Goal: Task Accomplishment & Management: Use online tool/utility

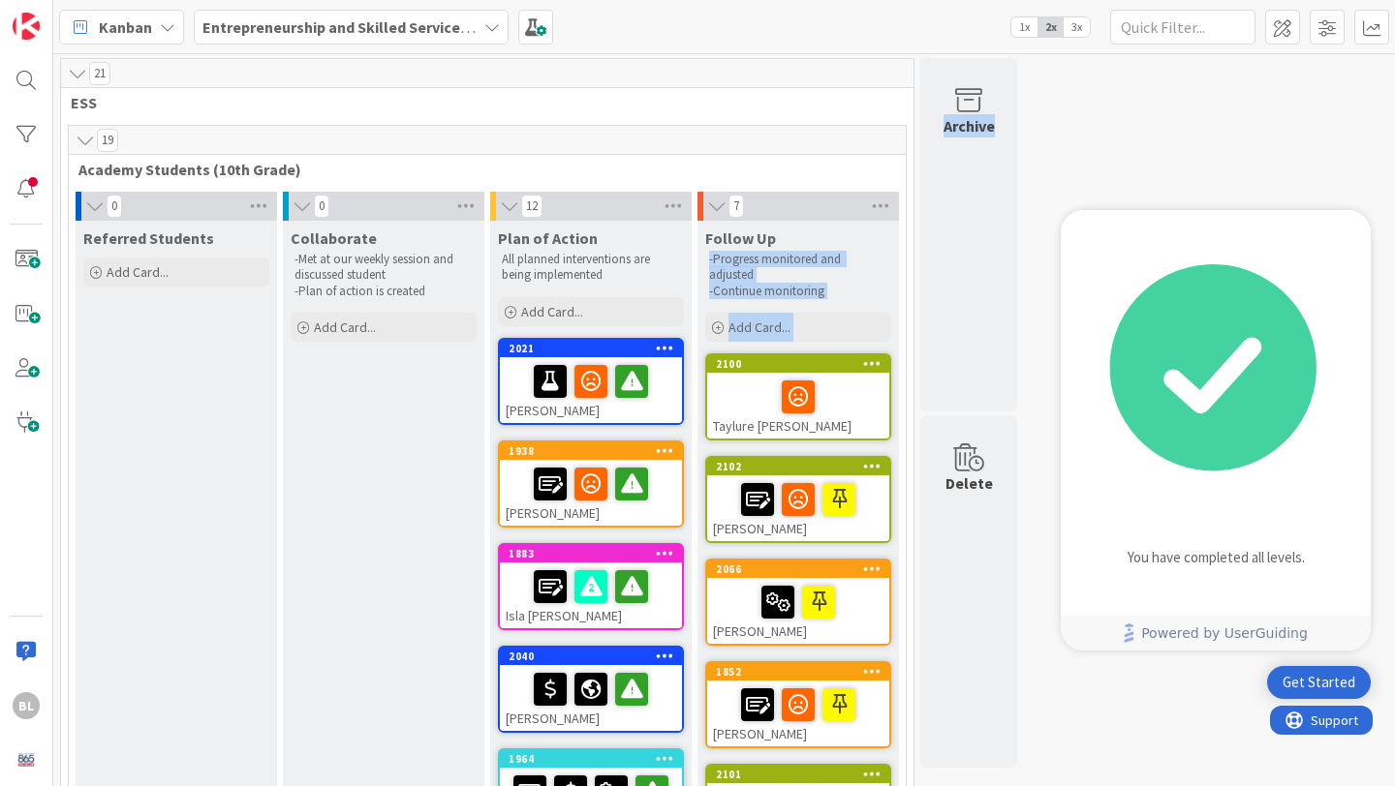
drag, startPoint x: 937, startPoint y: 247, endPoint x: 905, endPoint y: 234, distance: 34.3
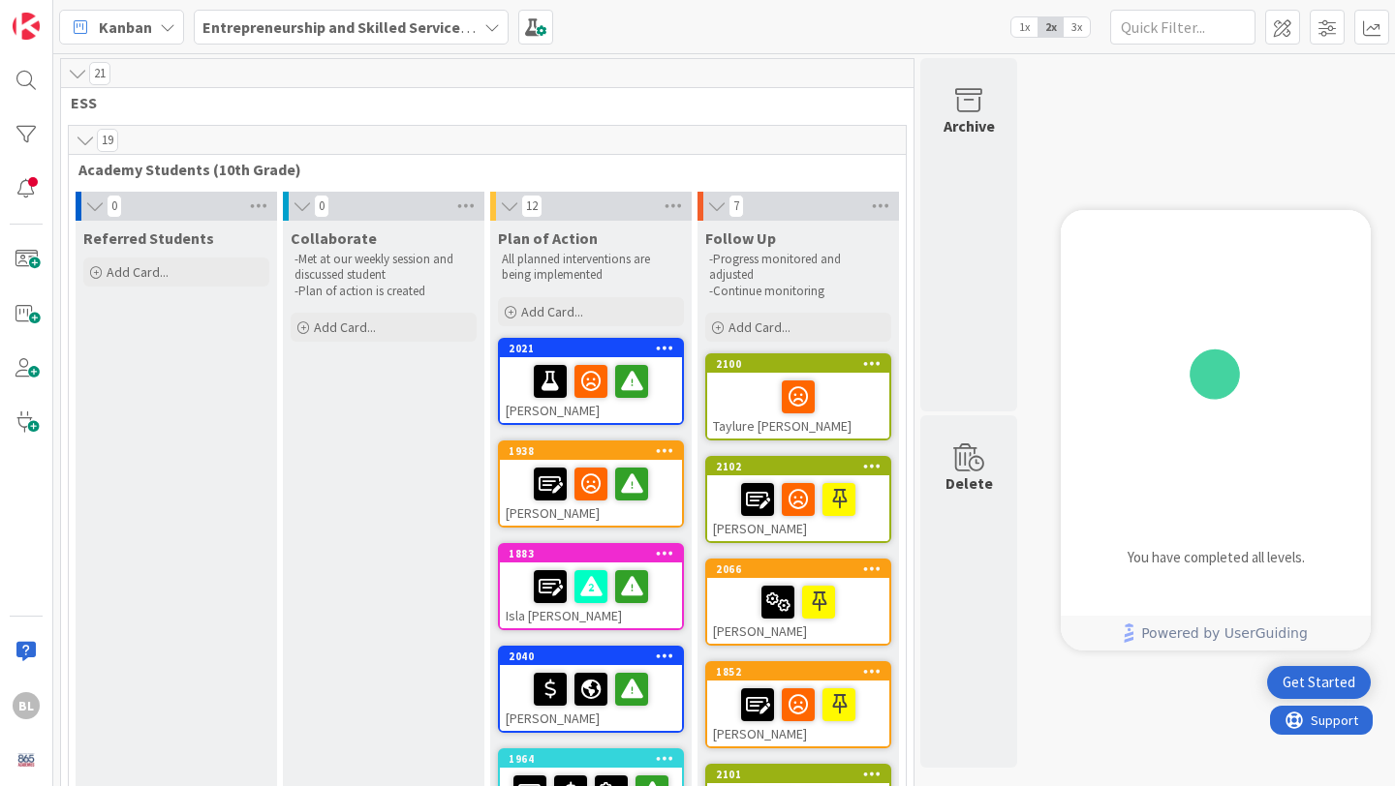
click at [770, 150] on div "19" at bounding box center [487, 140] width 837 height 29
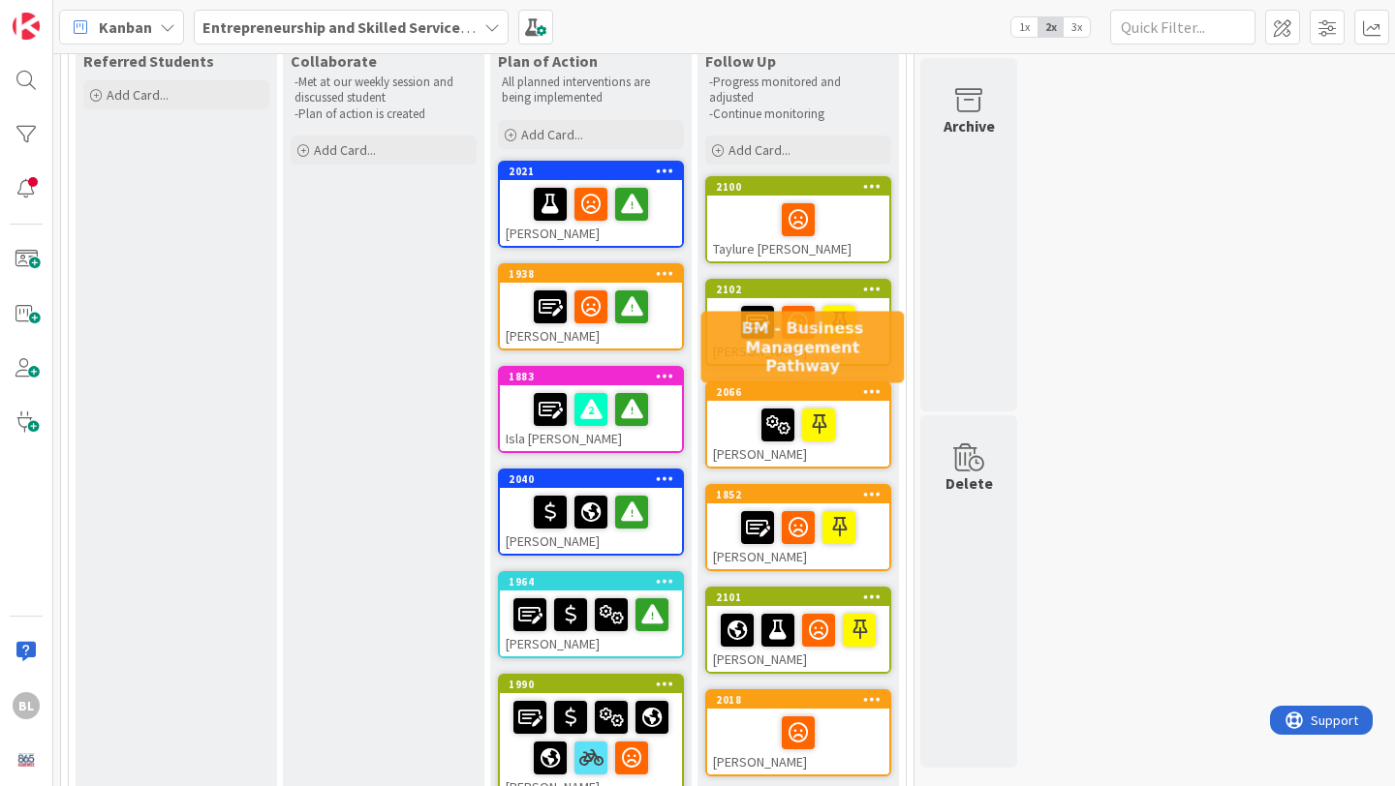
scroll to position [173, 0]
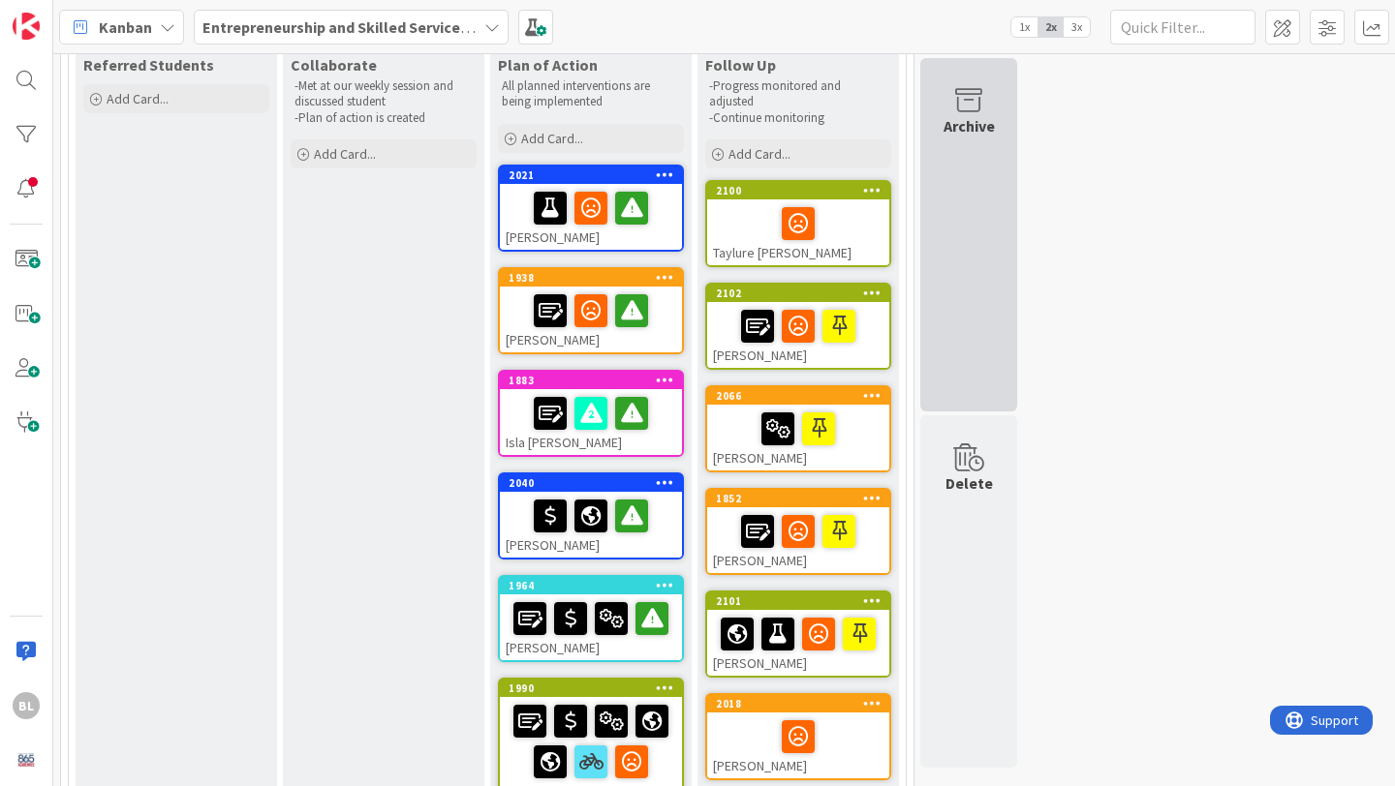
click at [975, 114] on div "Archive" at bounding box center [968, 125] width 51 height 23
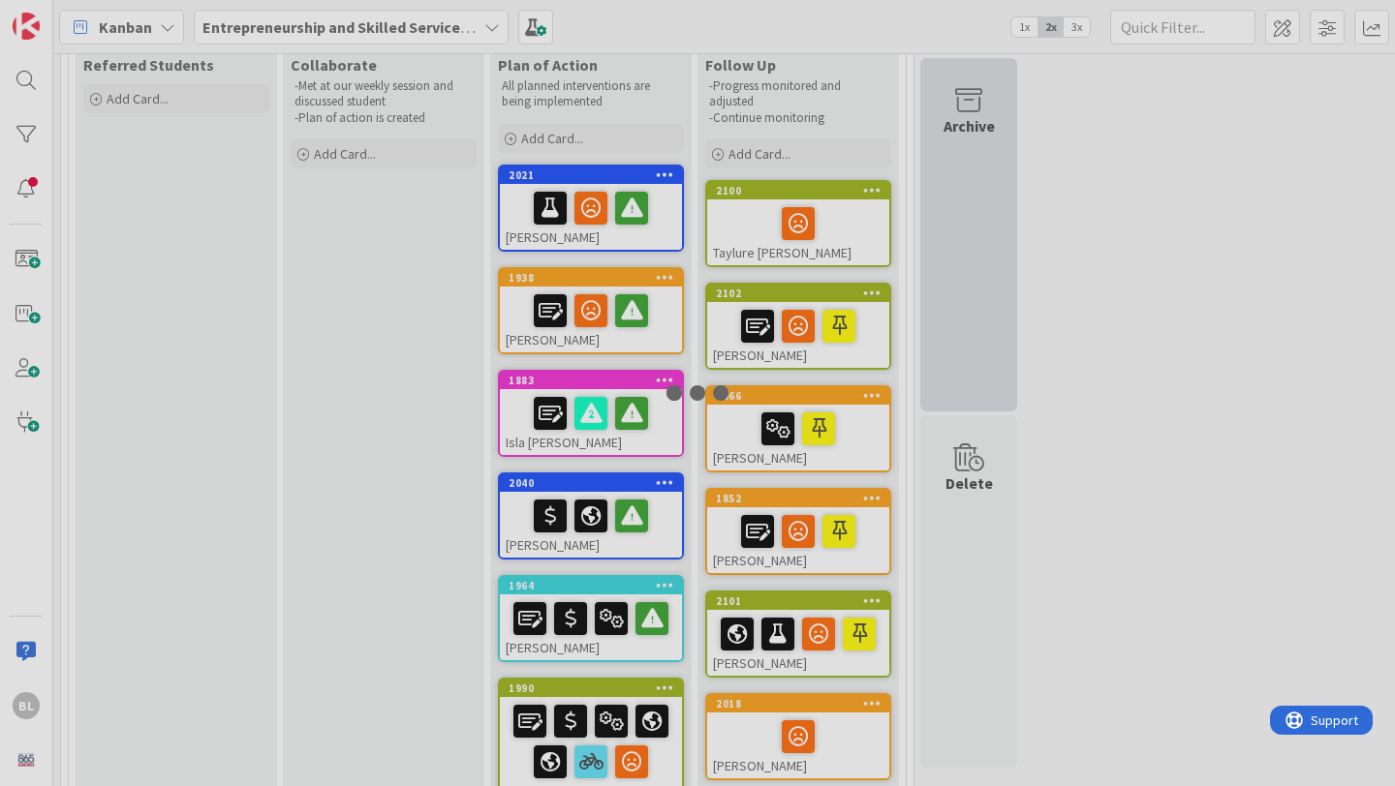
click at [975, 114] on div at bounding box center [697, 393] width 1395 height 786
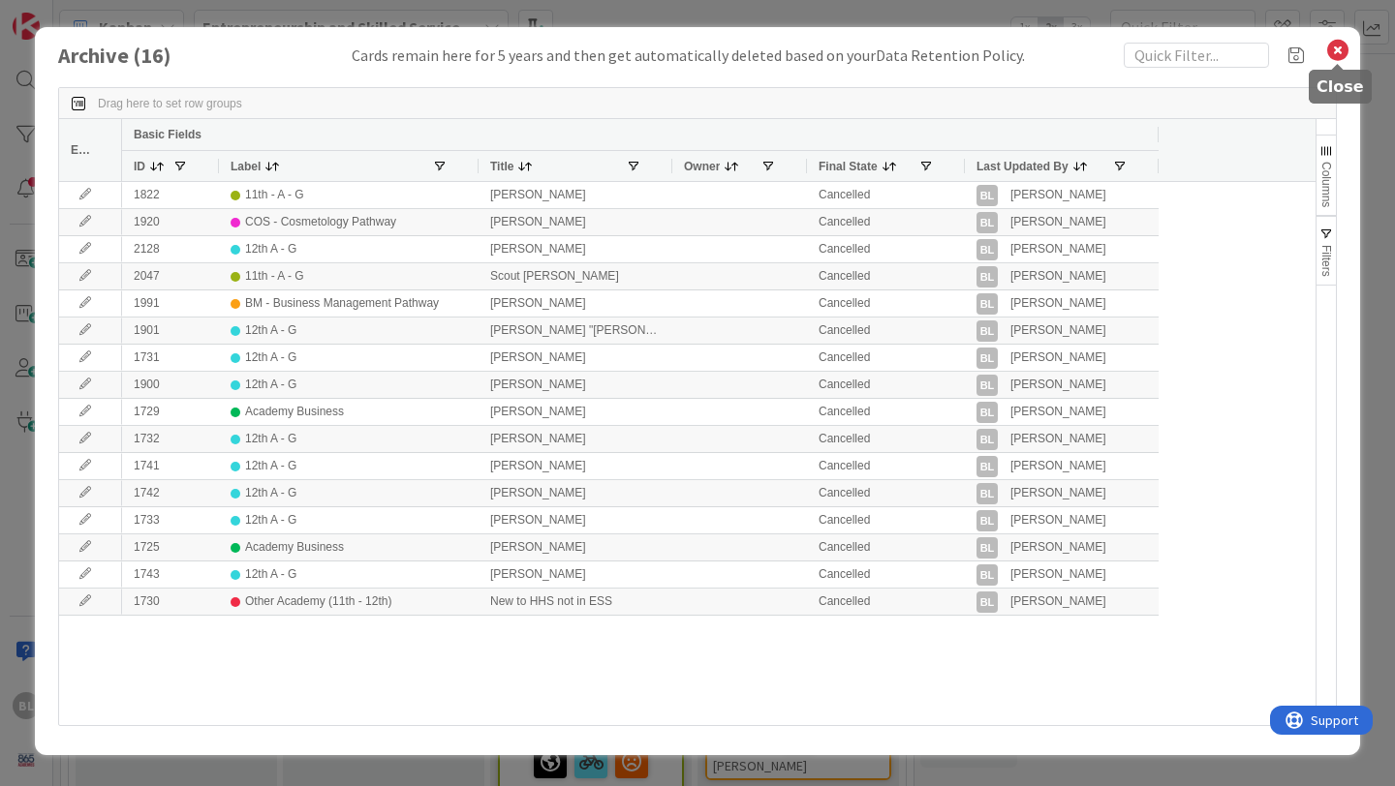
click at [1340, 49] on icon at bounding box center [1337, 50] width 25 height 27
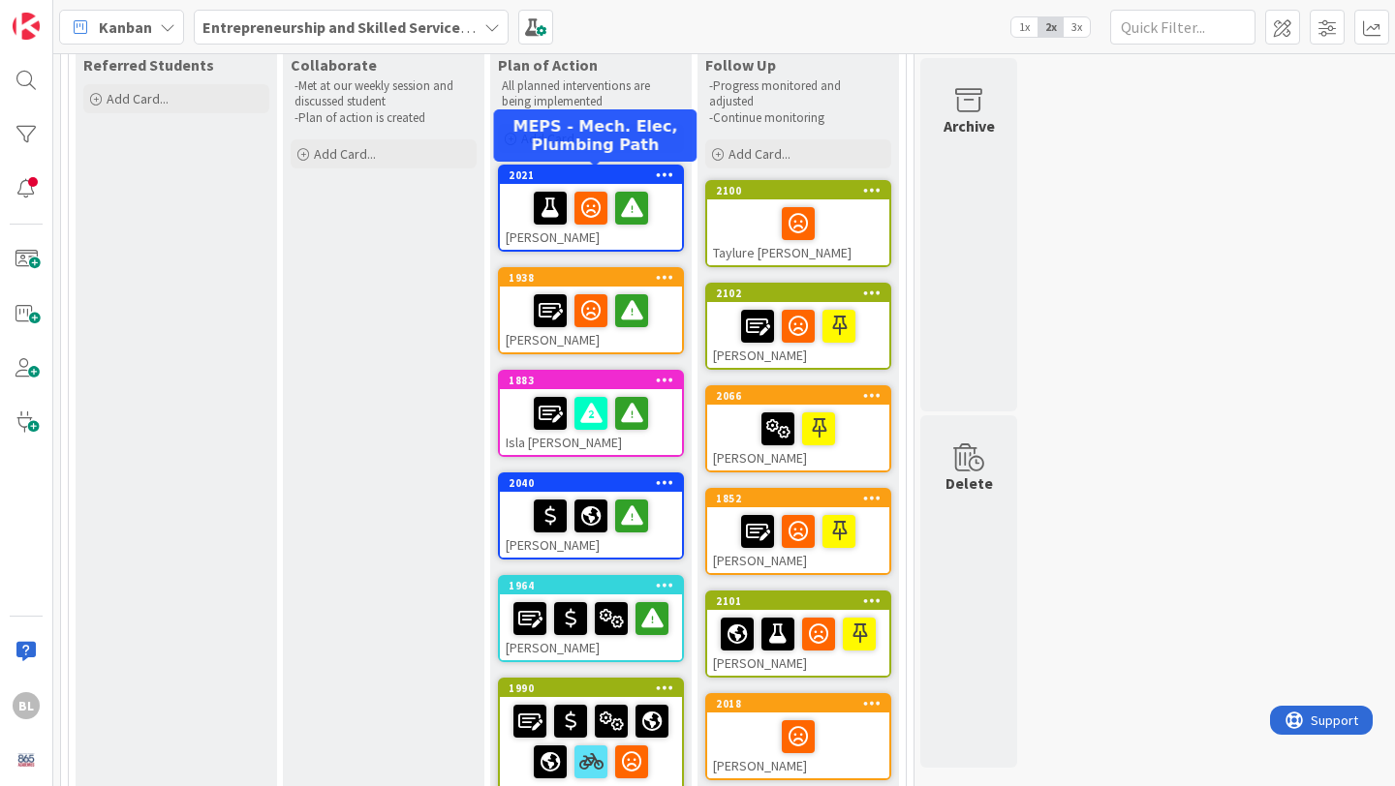
click at [576, 176] on div "2021" at bounding box center [594, 176] width 173 height 14
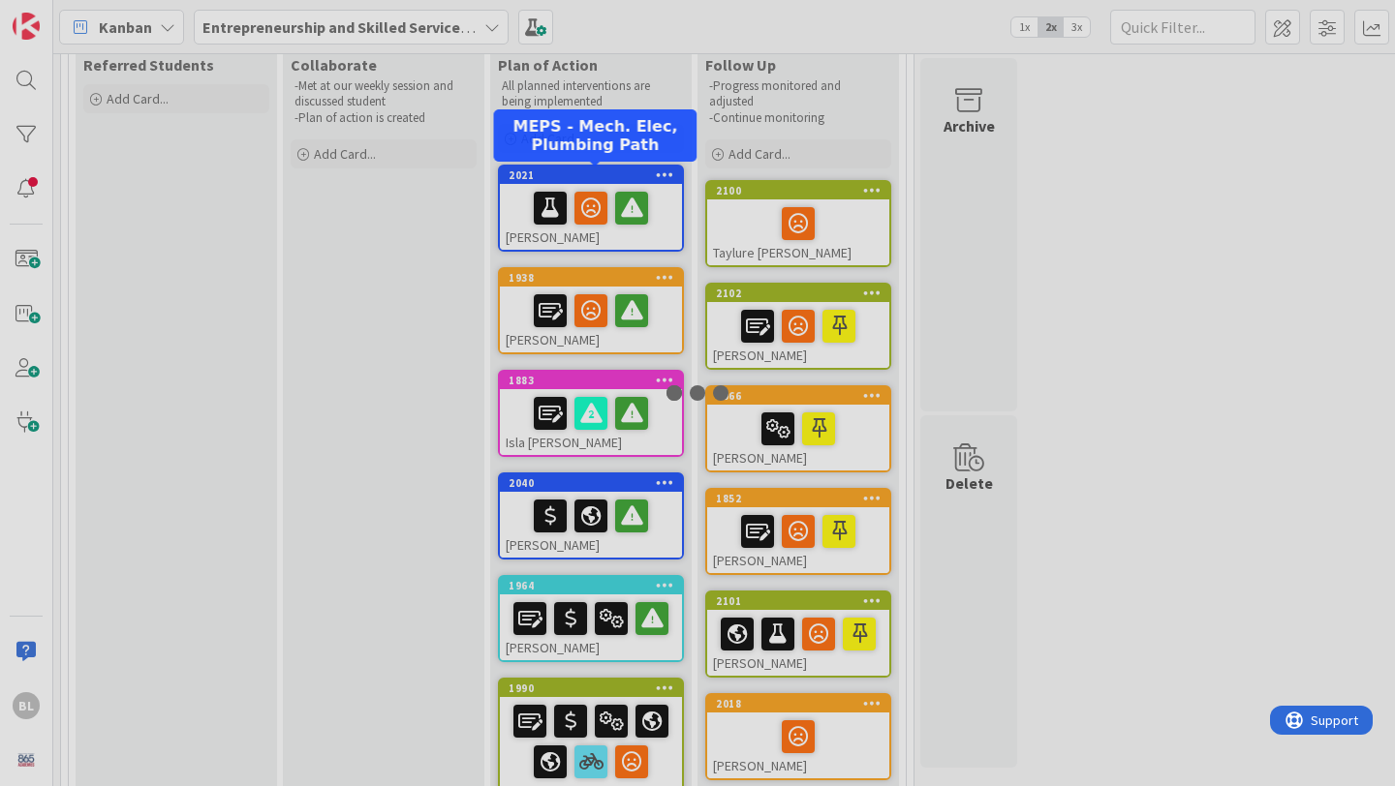
click at [576, 176] on div at bounding box center [697, 393] width 1395 height 786
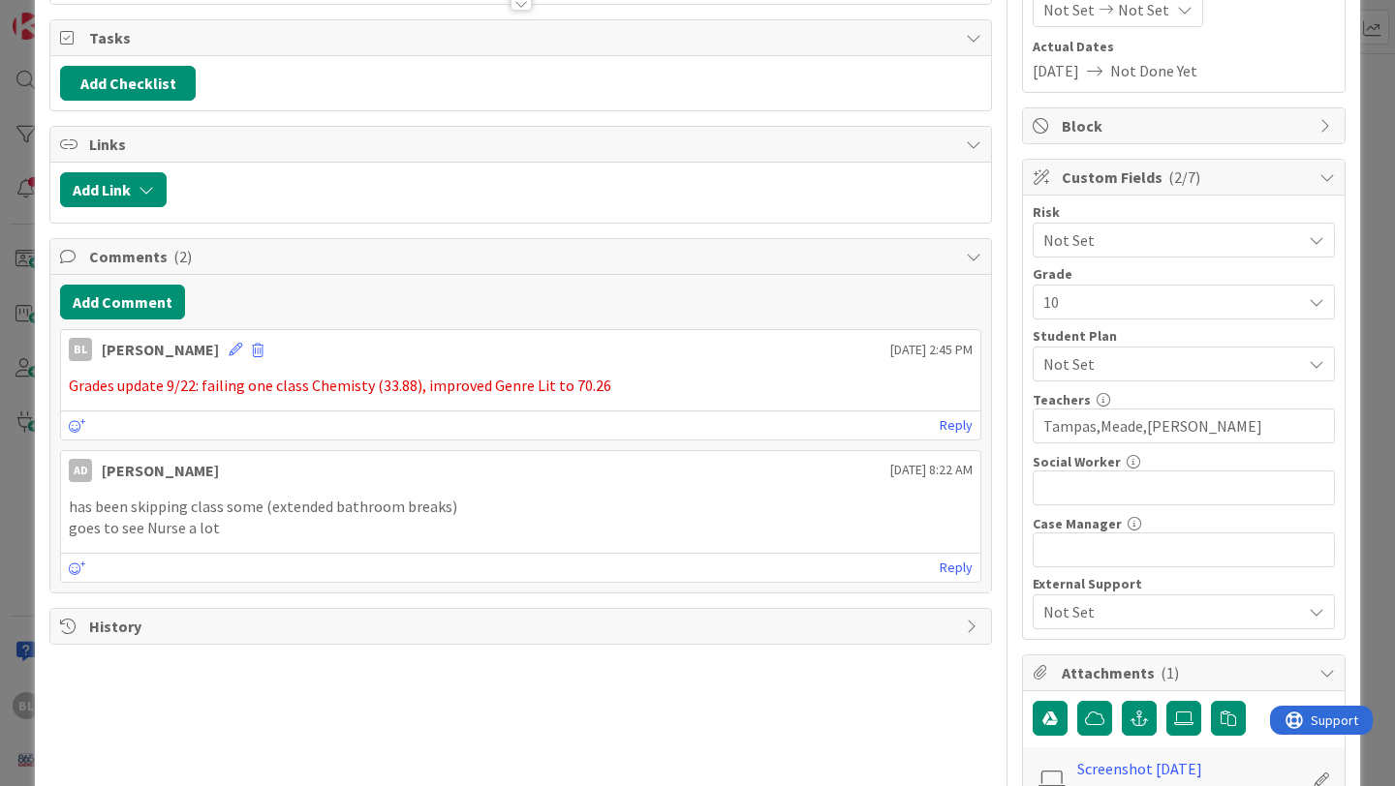
scroll to position [264, 0]
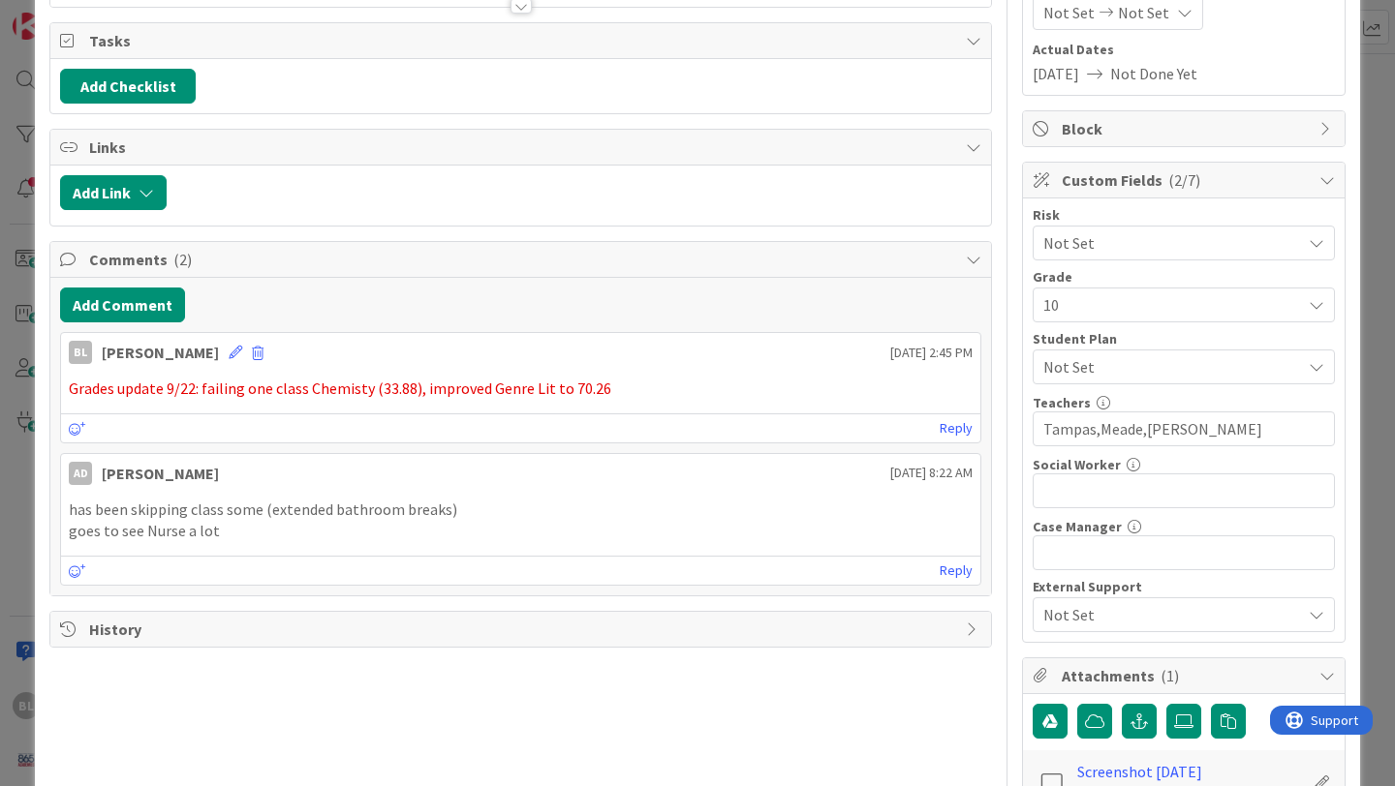
click at [1317, 360] on icon at bounding box center [1315, 366] width 15 height 15
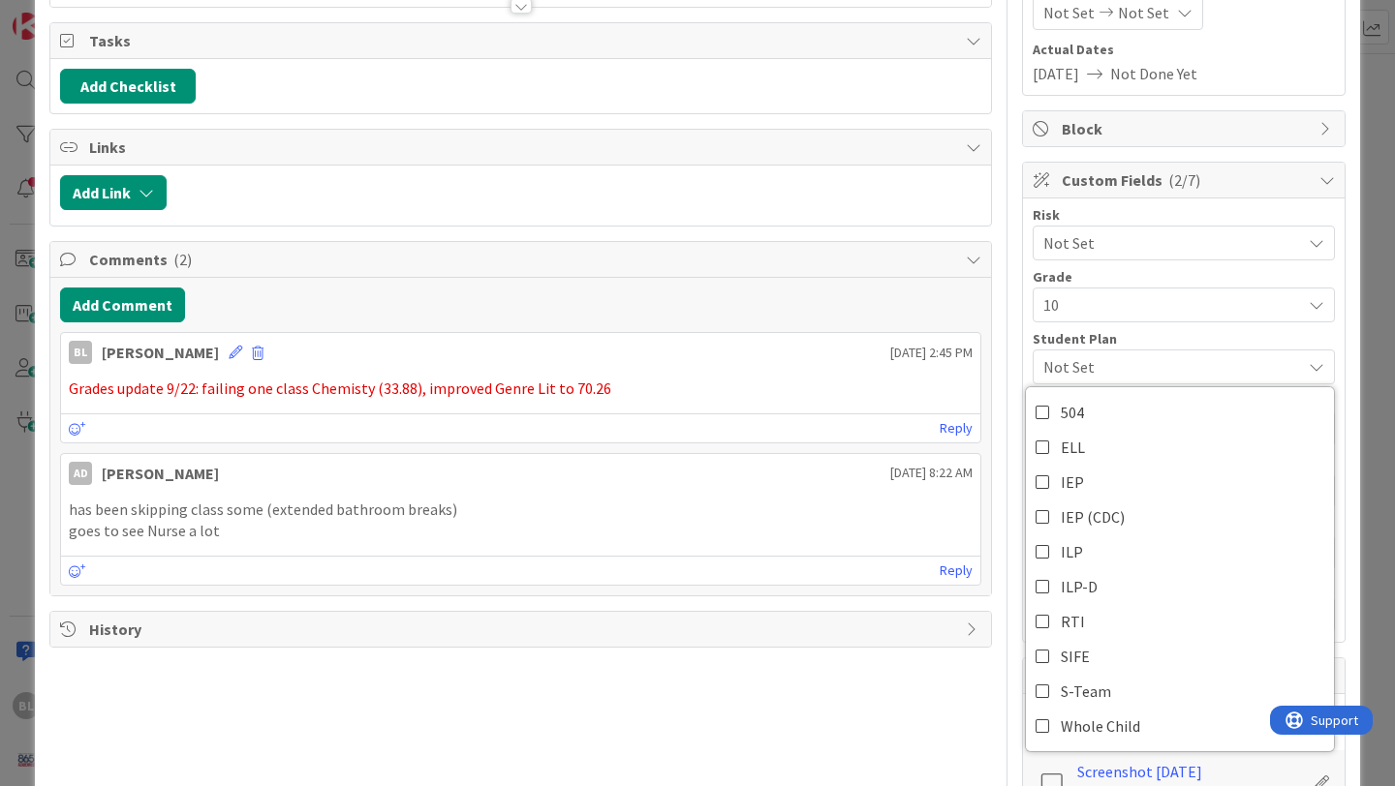
click at [1317, 360] on icon at bounding box center [1315, 366] width 15 height 15
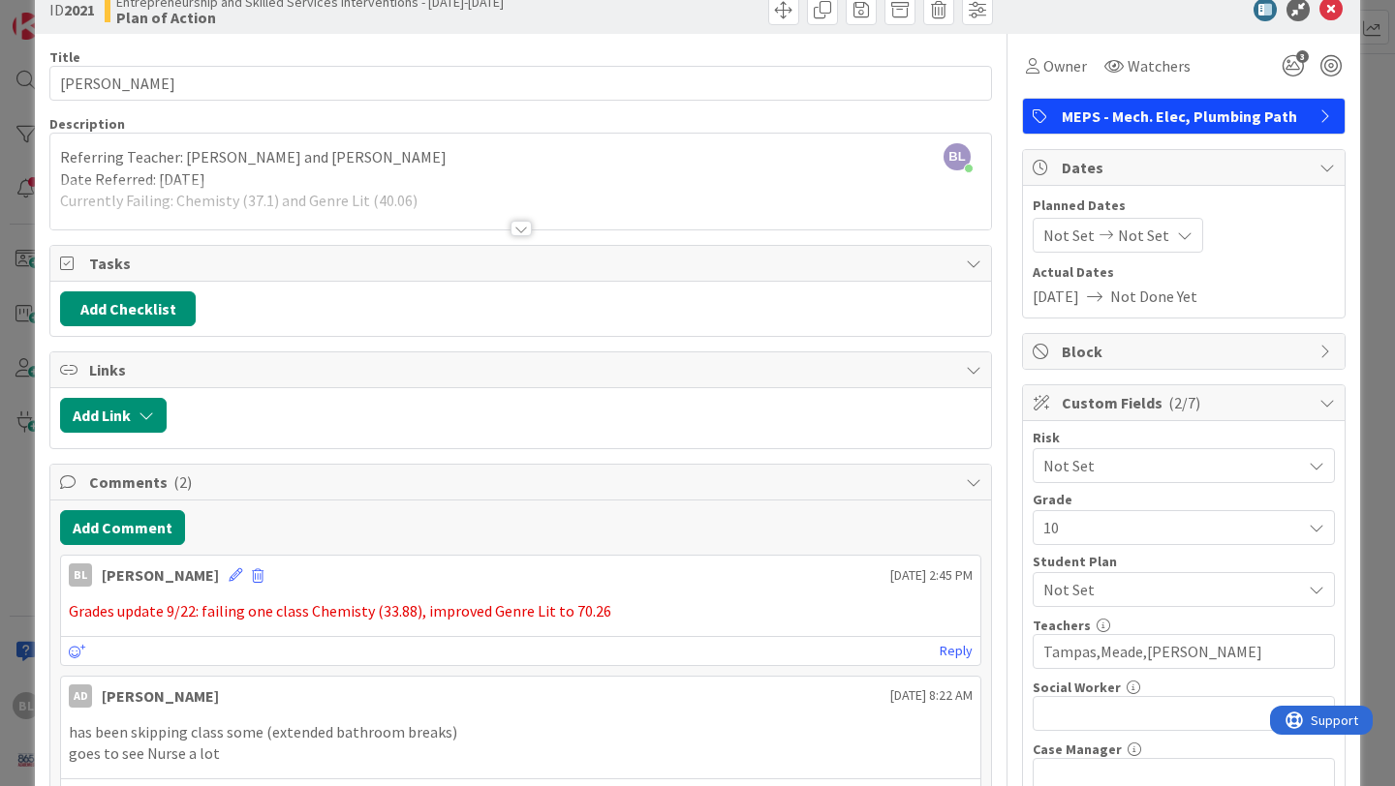
scroll to position [0, 0]
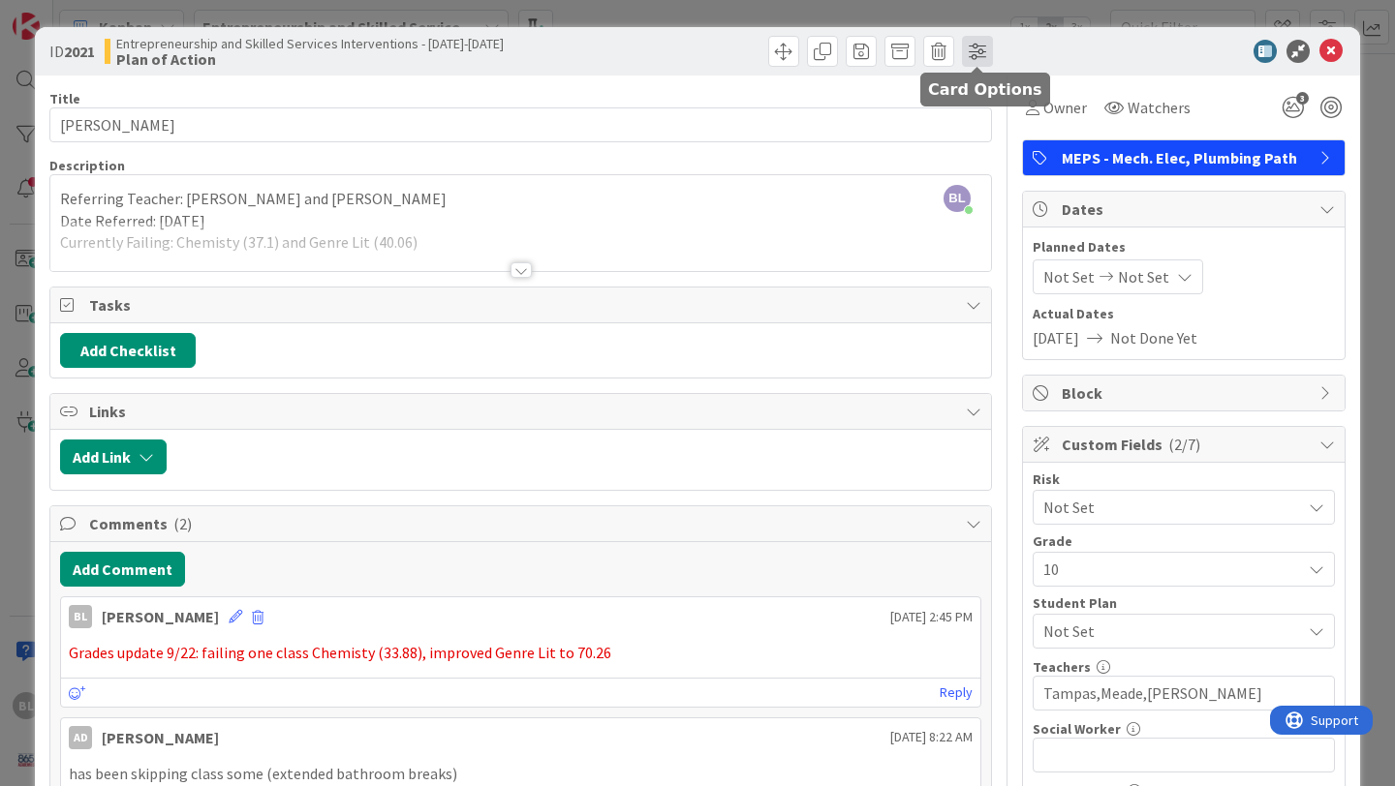
click at [970, 52] on span at bounding box center [977, 51] width 31 height 31
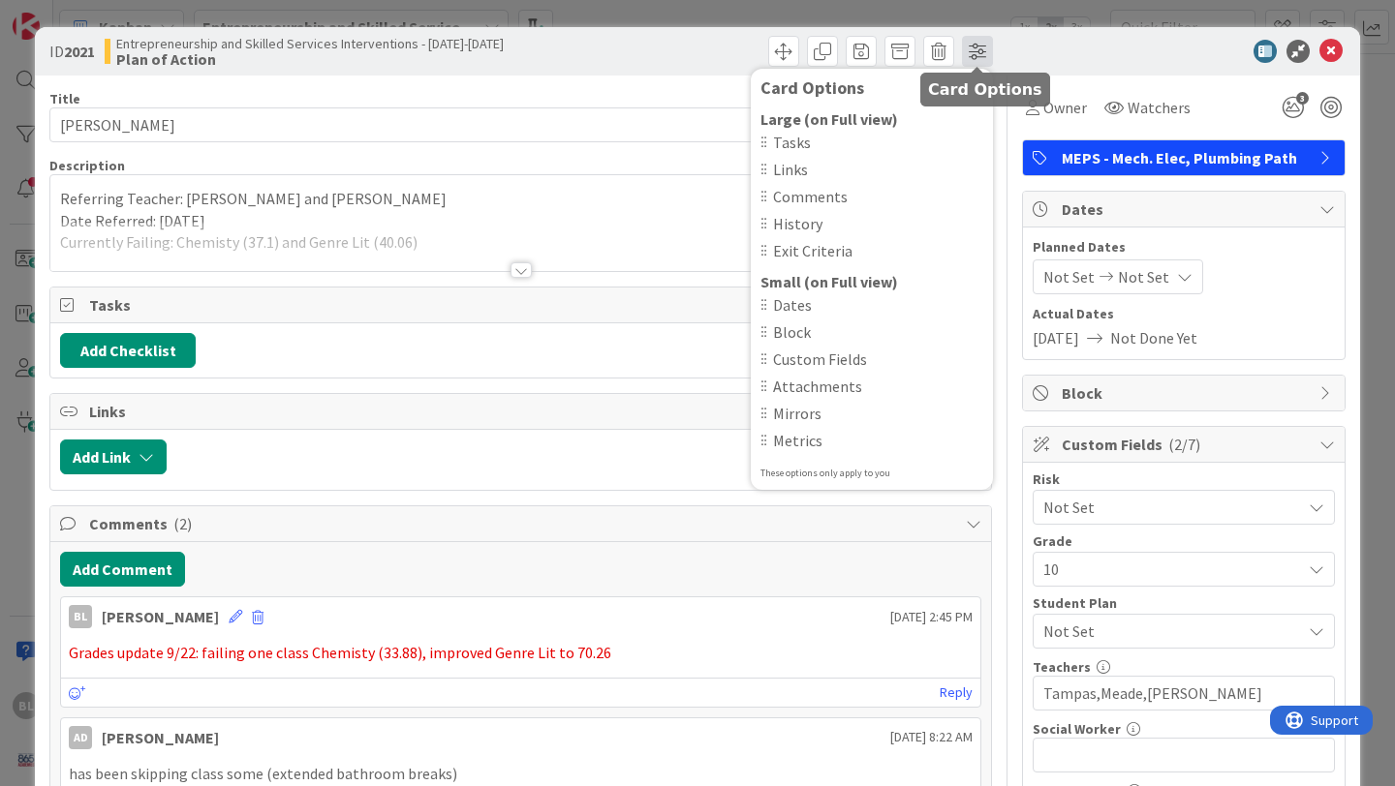
click at [970, 52] on span at bounding box center [977, 51] width 31 height 31
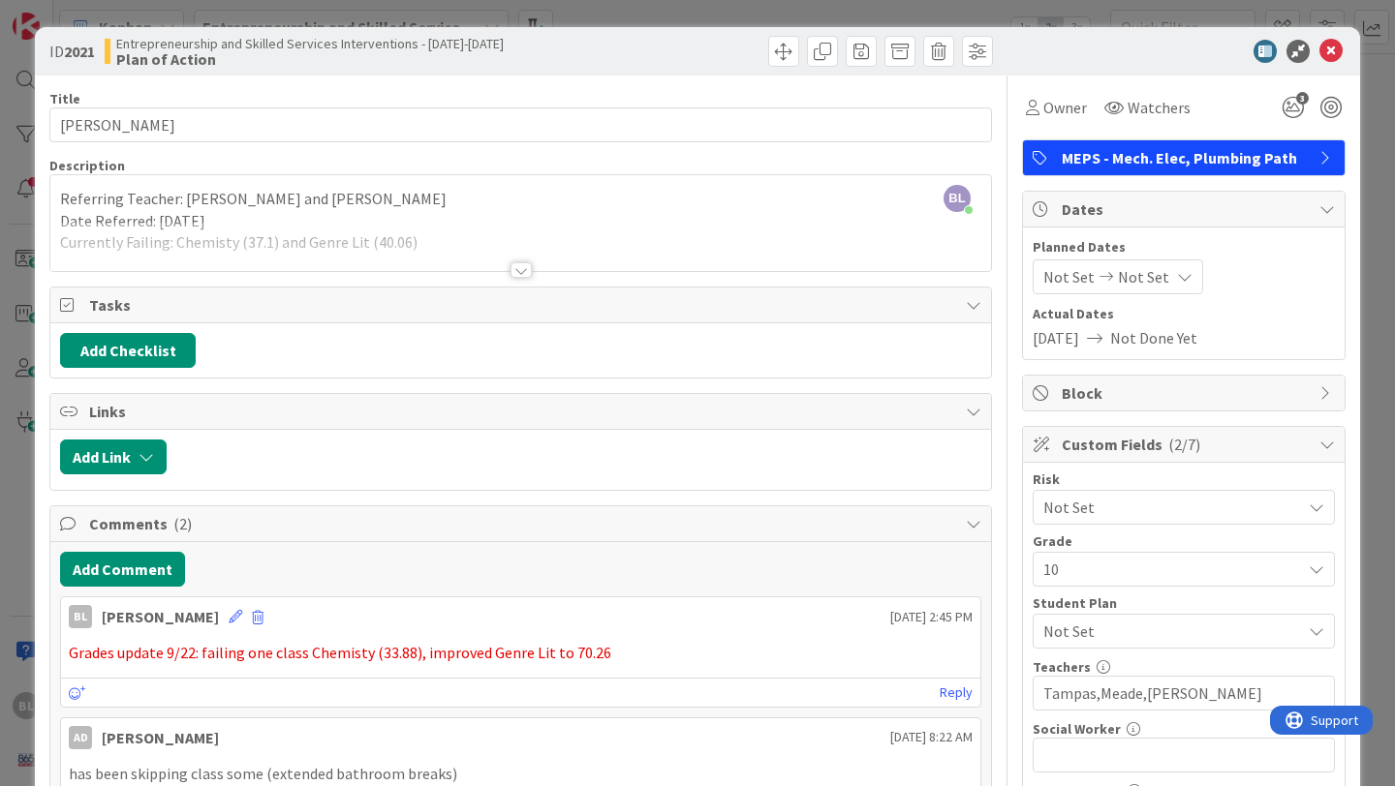
click at [518, 272] on div at bounding box center [520, 269] width 21 height 15
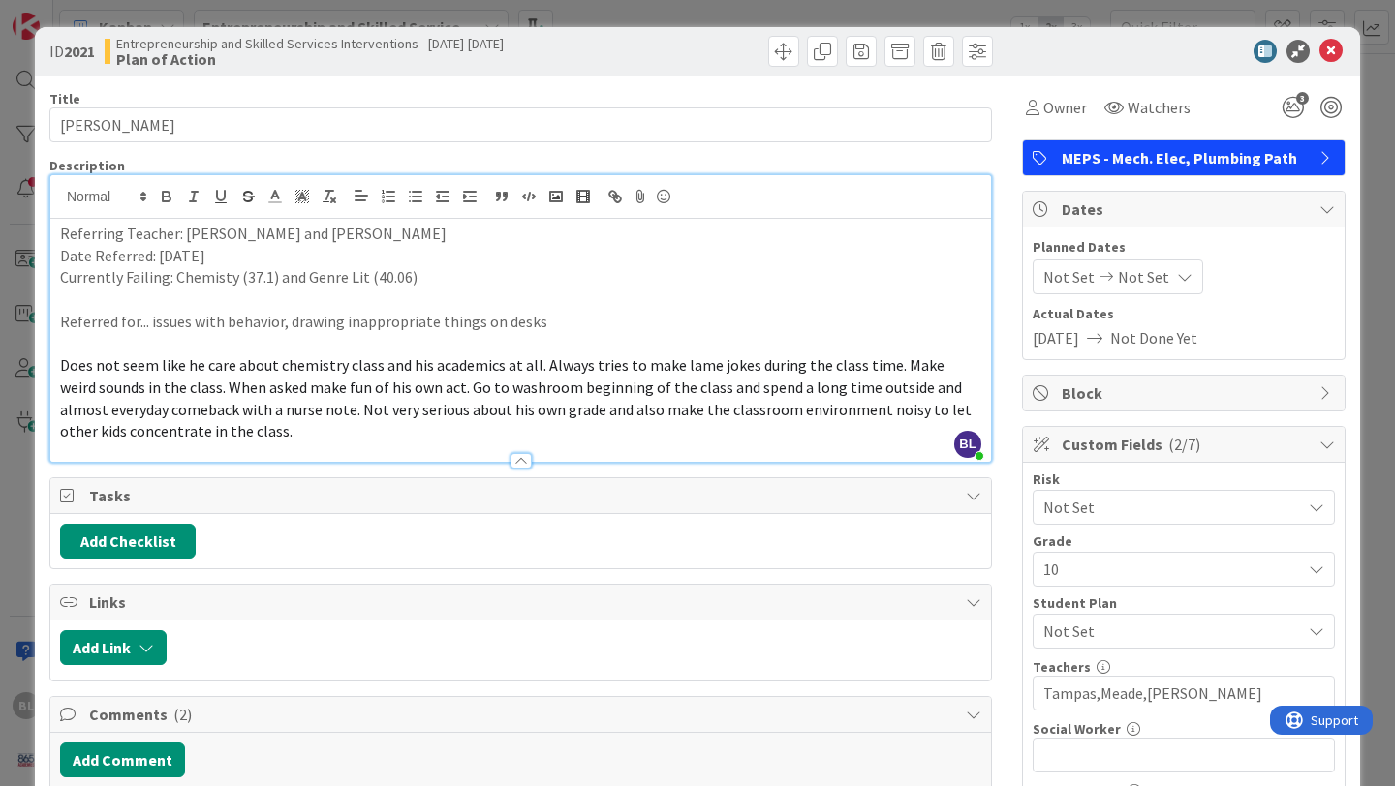
click at [1311, 511] on icon at bounding box center [1315, 507] width 15 height 15
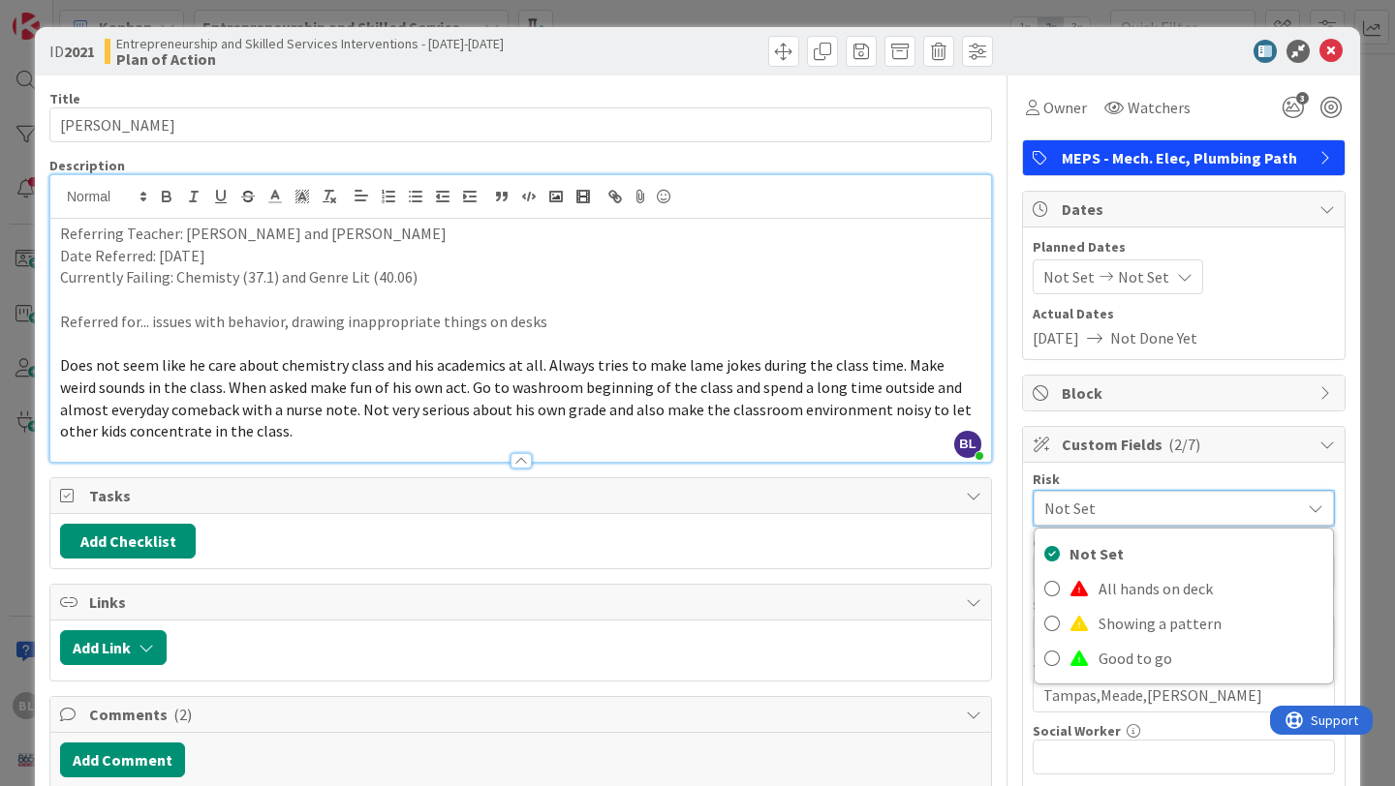
click at [1311, 511] on icon at bounding box center [1314, 508] width 15 height 15
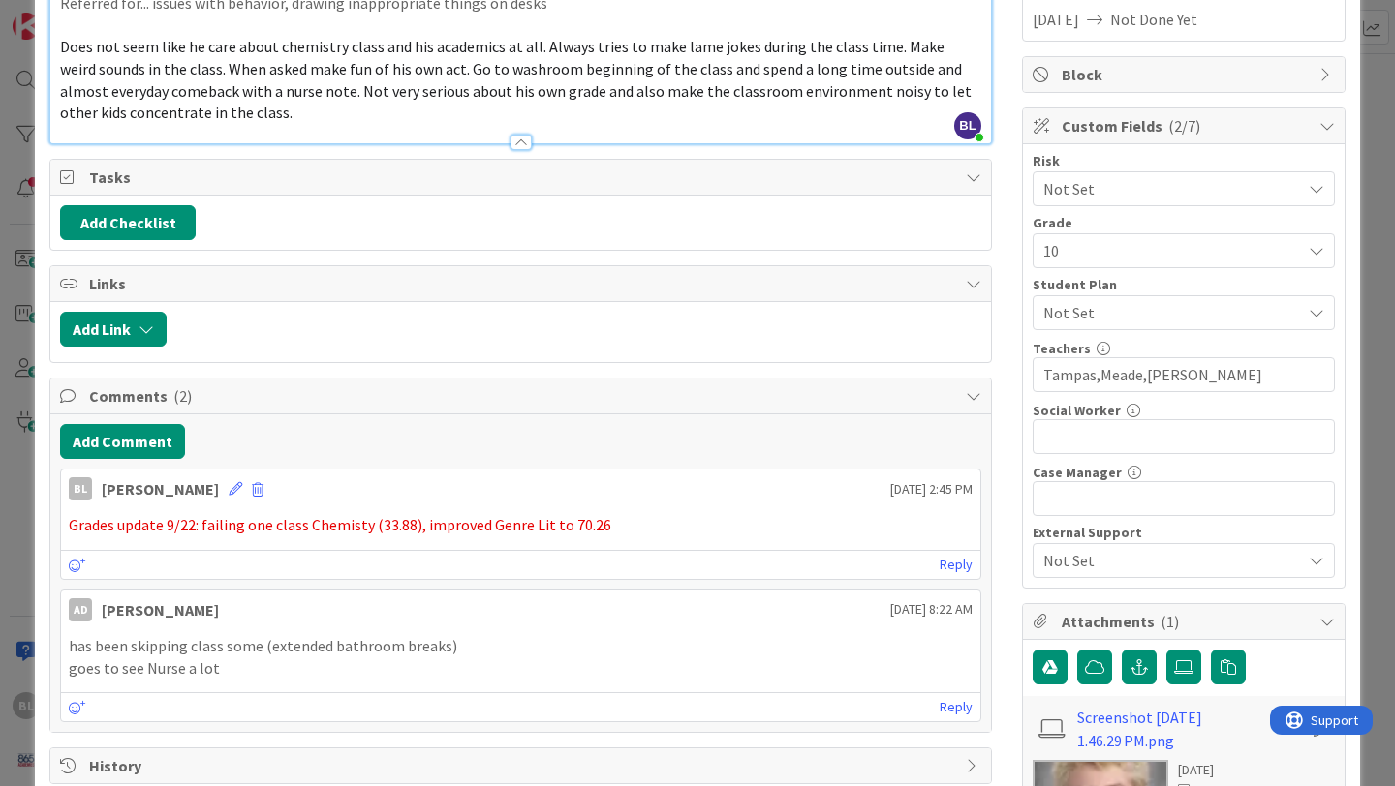
scroll to position [320, 0]
click at [1323, 566] on icon at bounding box center [1315, 559] width 15 height 15
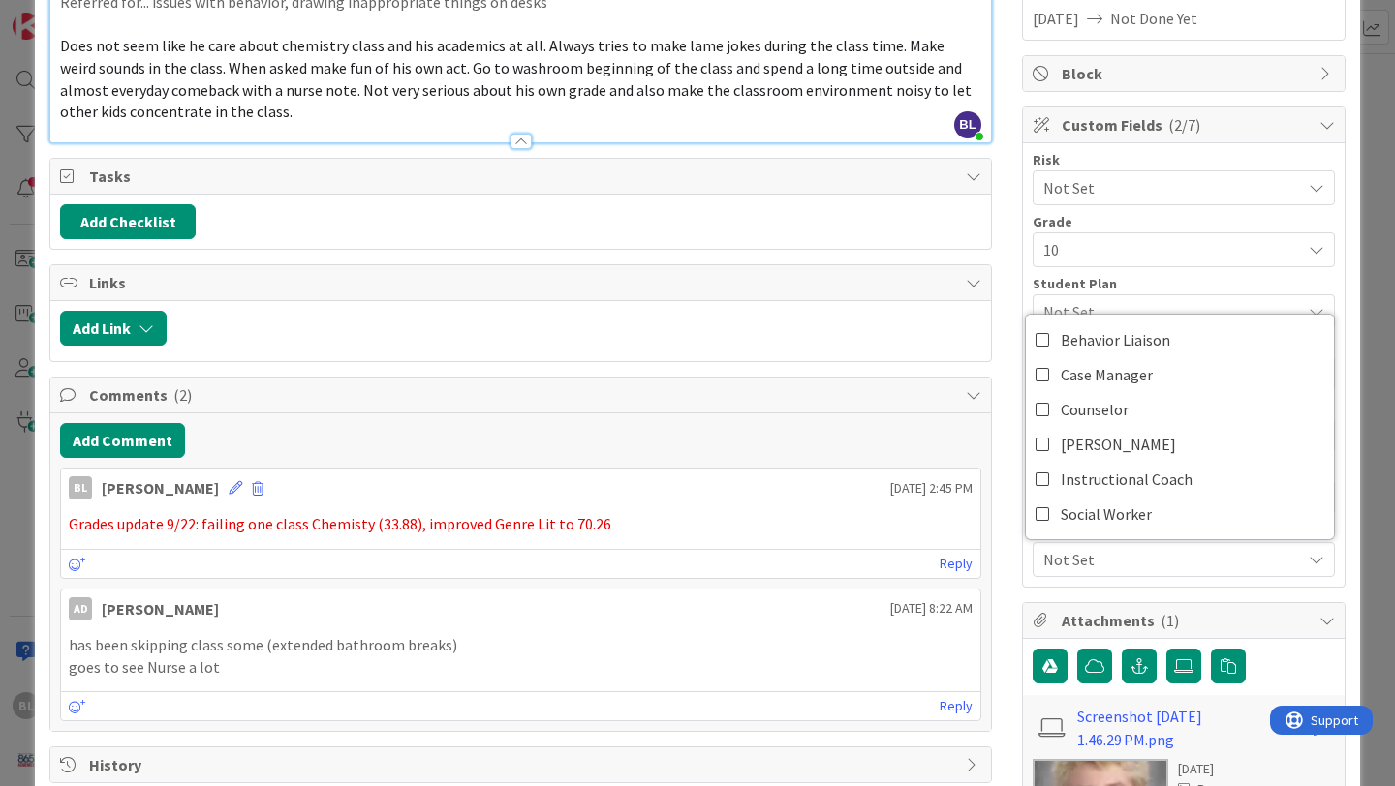
click at [1323, 566] on icon at bounding box center [1315, 559] width 15 height 15
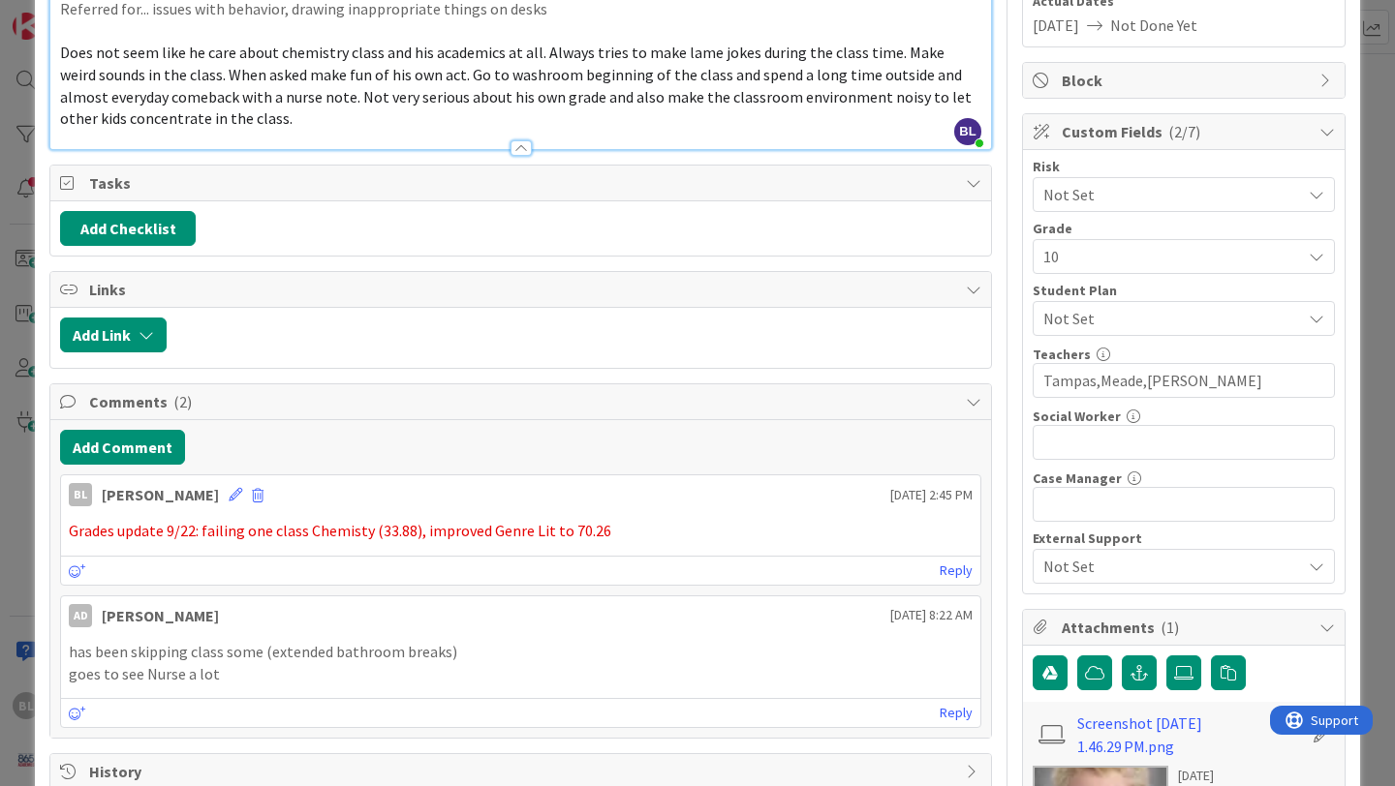
scroll to position [0, 0]
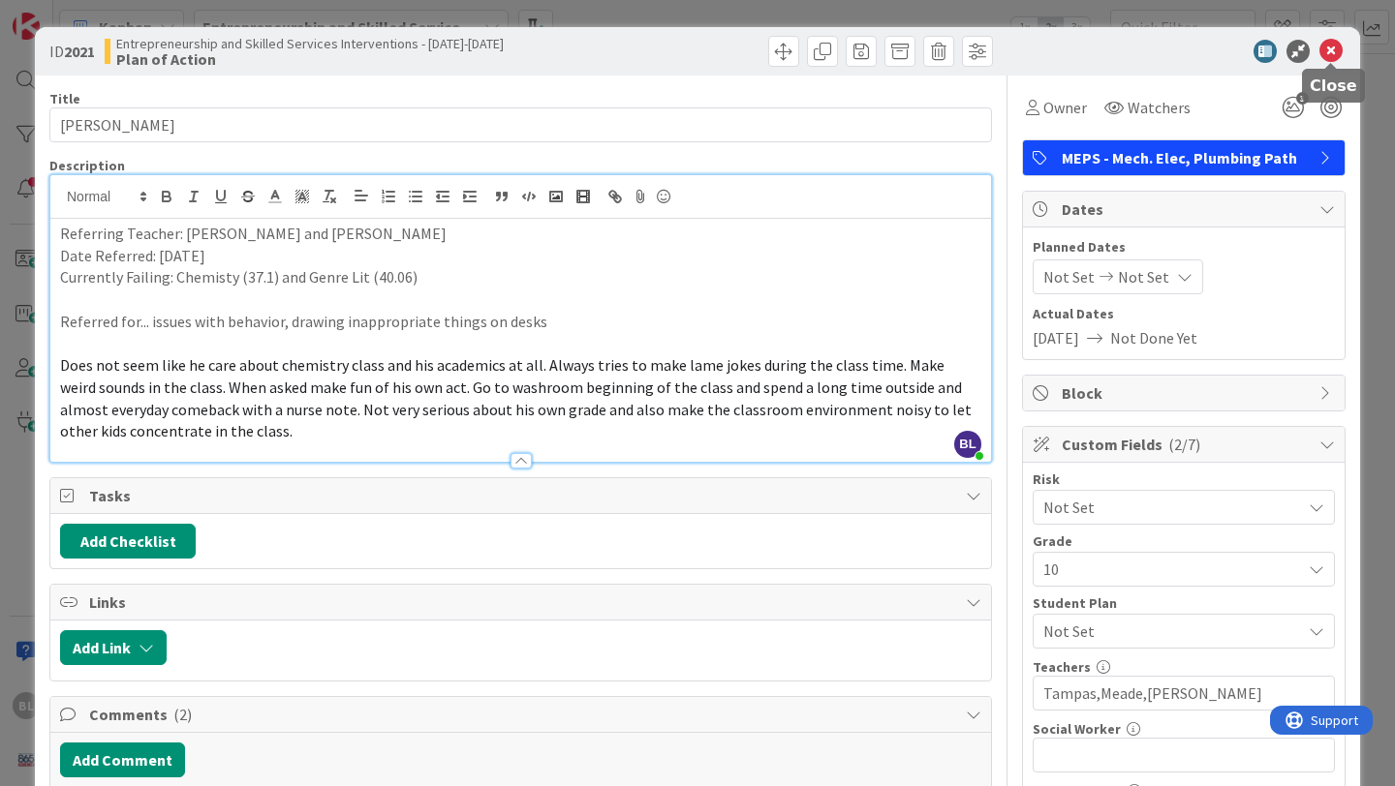
click at [1333, 44] on icon at bounding box center [1330, 51] width 23 height 23
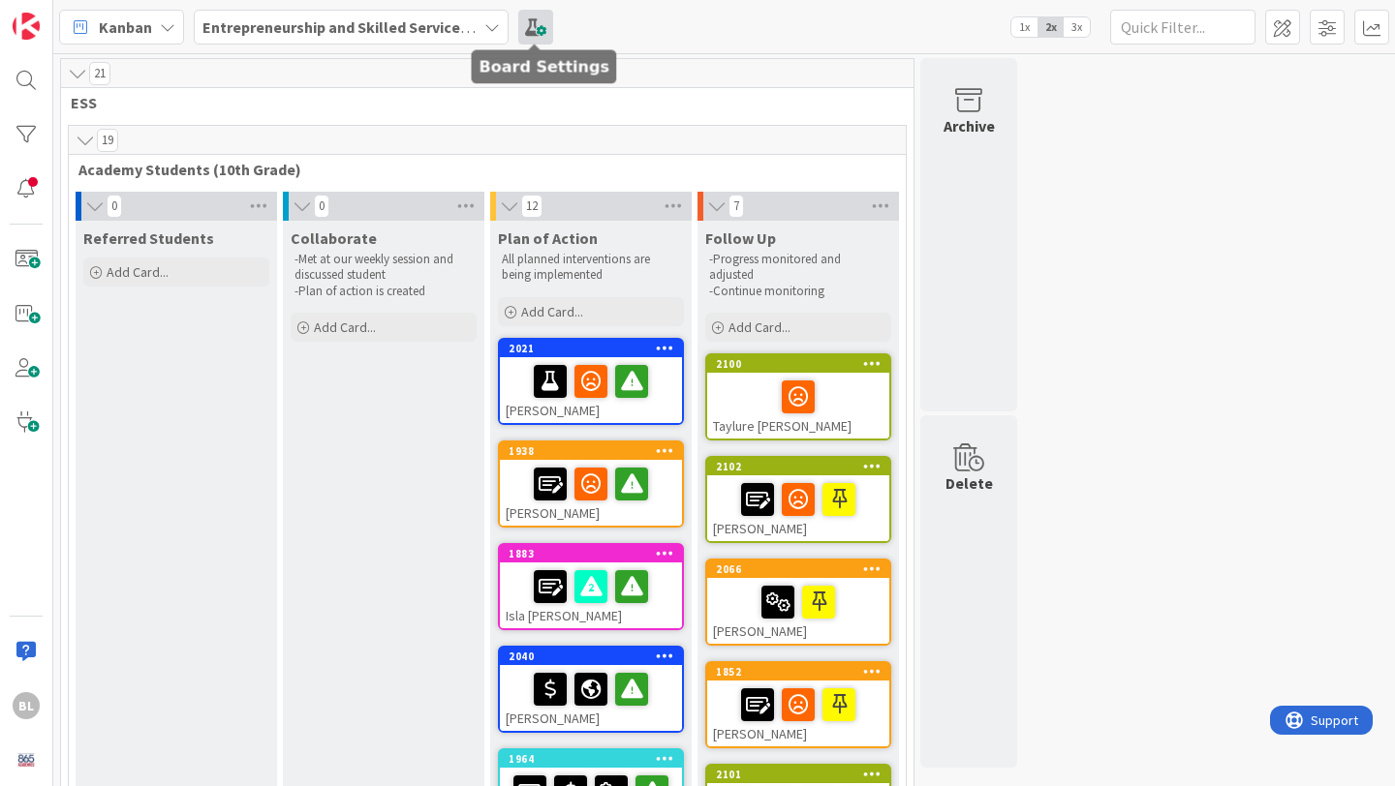
click at [536, 21] on span at bounding box center [535, 27] width 35 height 35
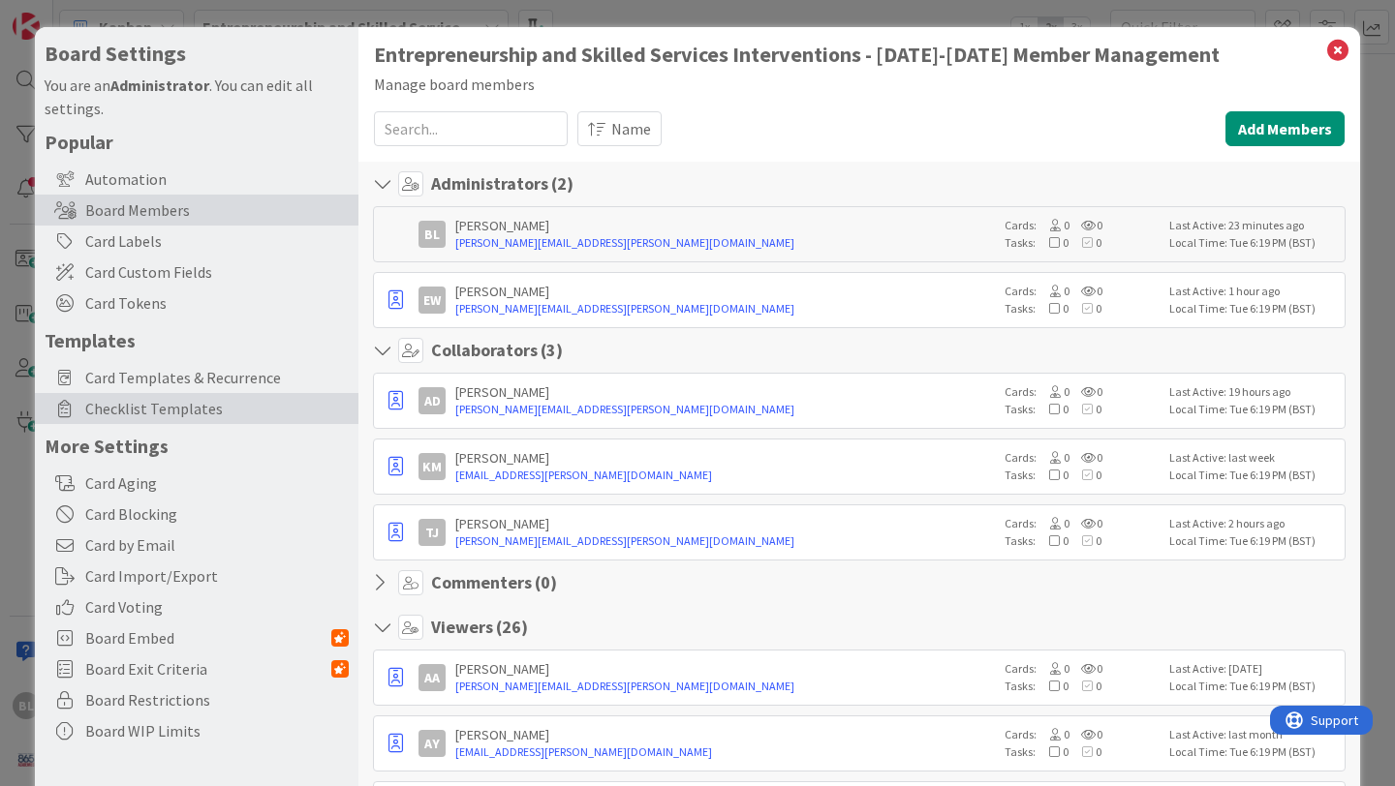
click at [107, 408] on span "Checklist Templates" at bounding box center [216, 408] width 263 height 23
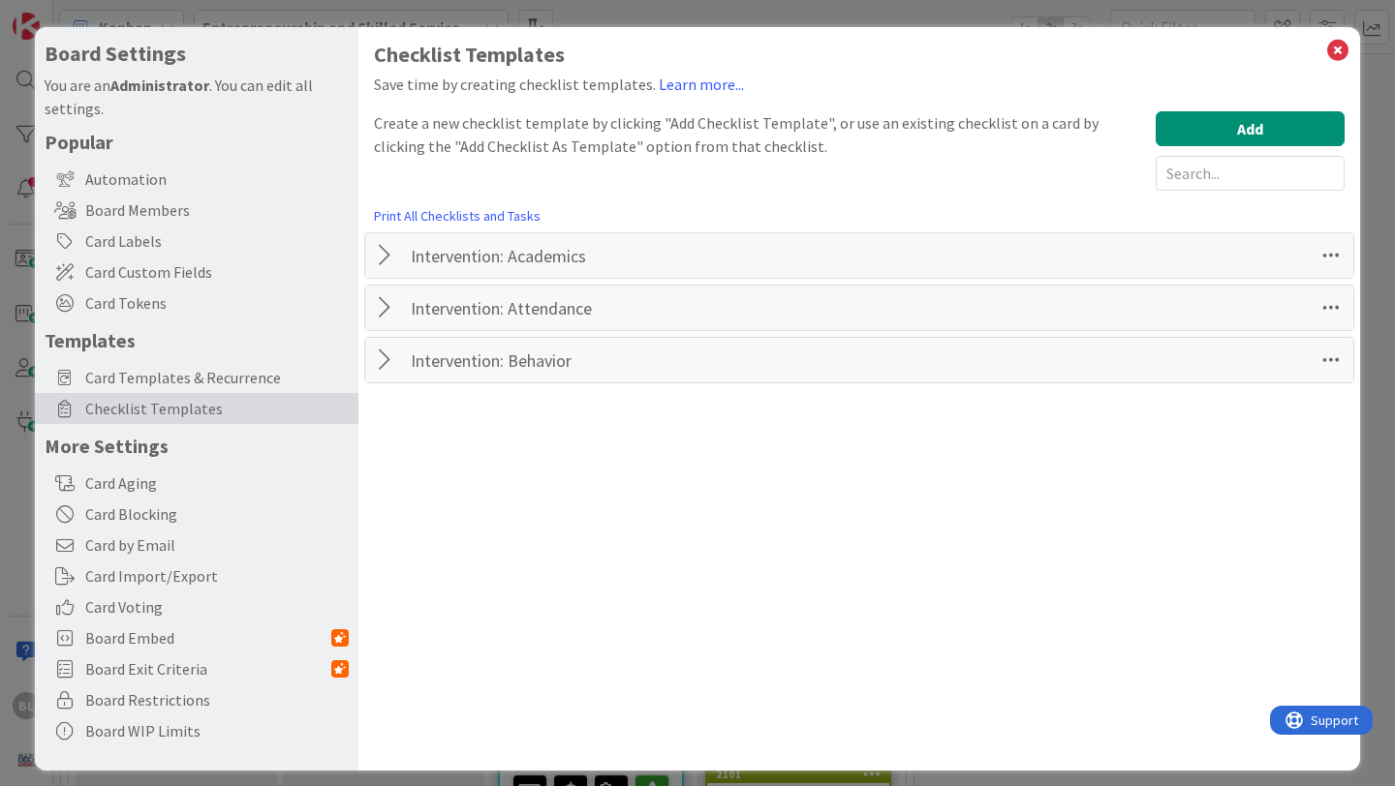
click at [385, 256] on div at bounding box center [387, 255] width 25 height 35
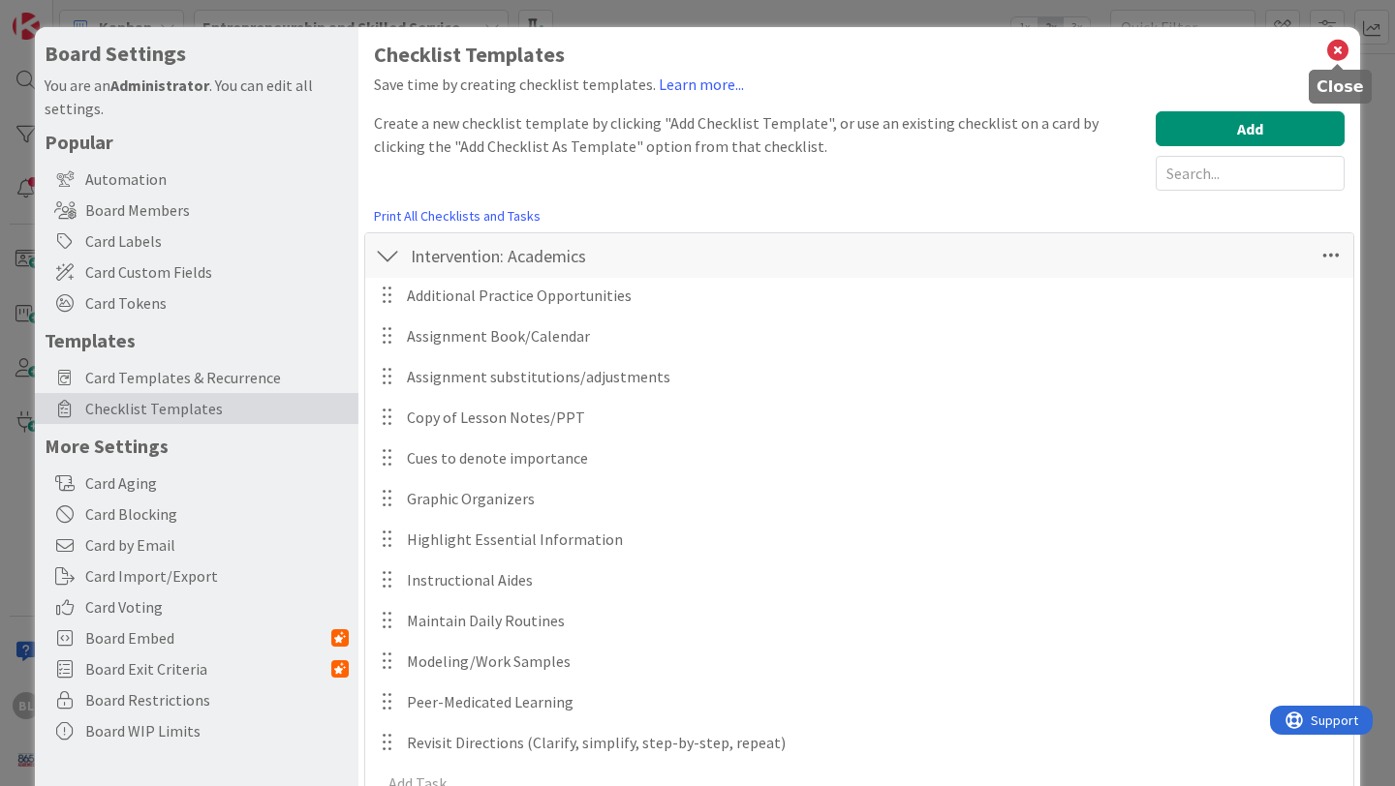
click at [1339, 46] on icon at bounding box center [1337, 50] width 25 height 27
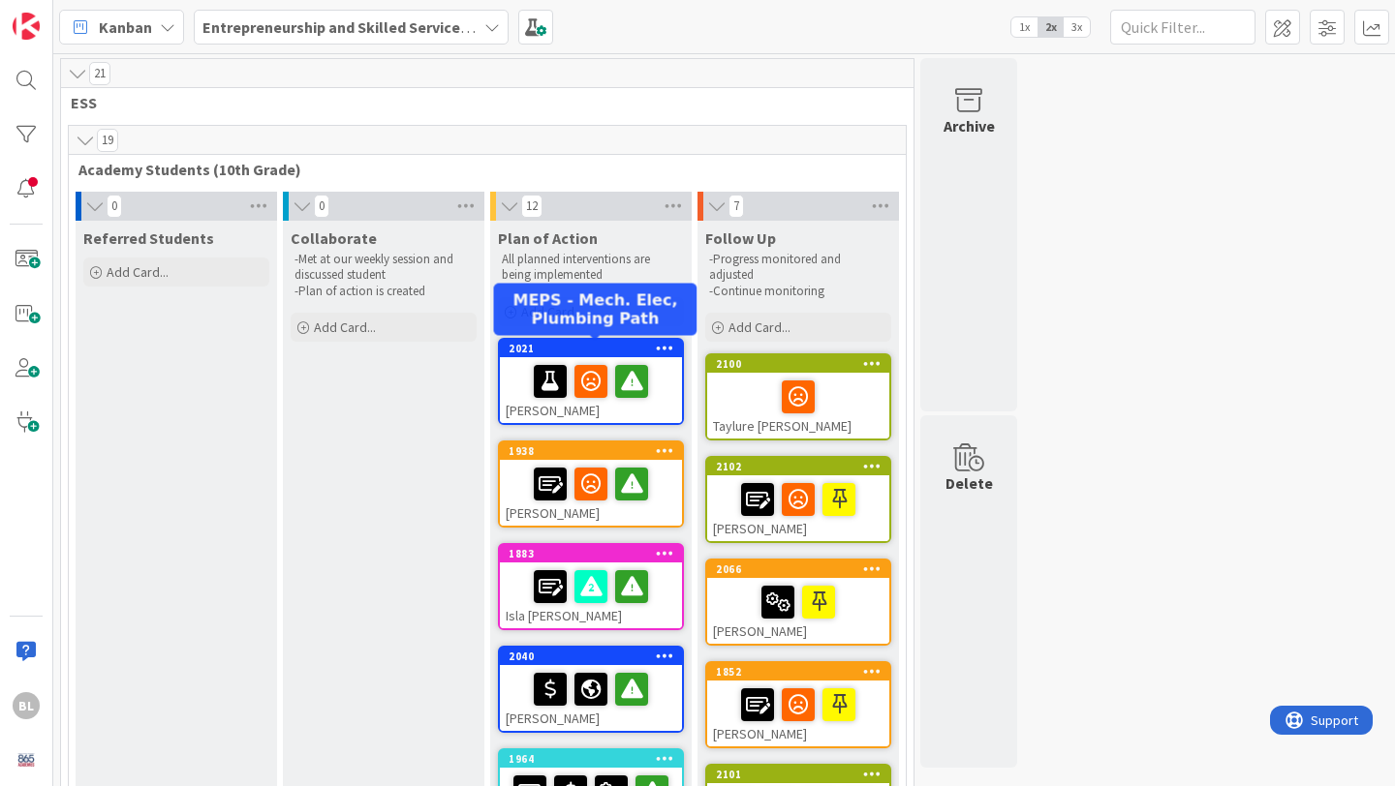
click at [567, 352] on div "2021" at bounding box center [594, 349] width 173 height 14
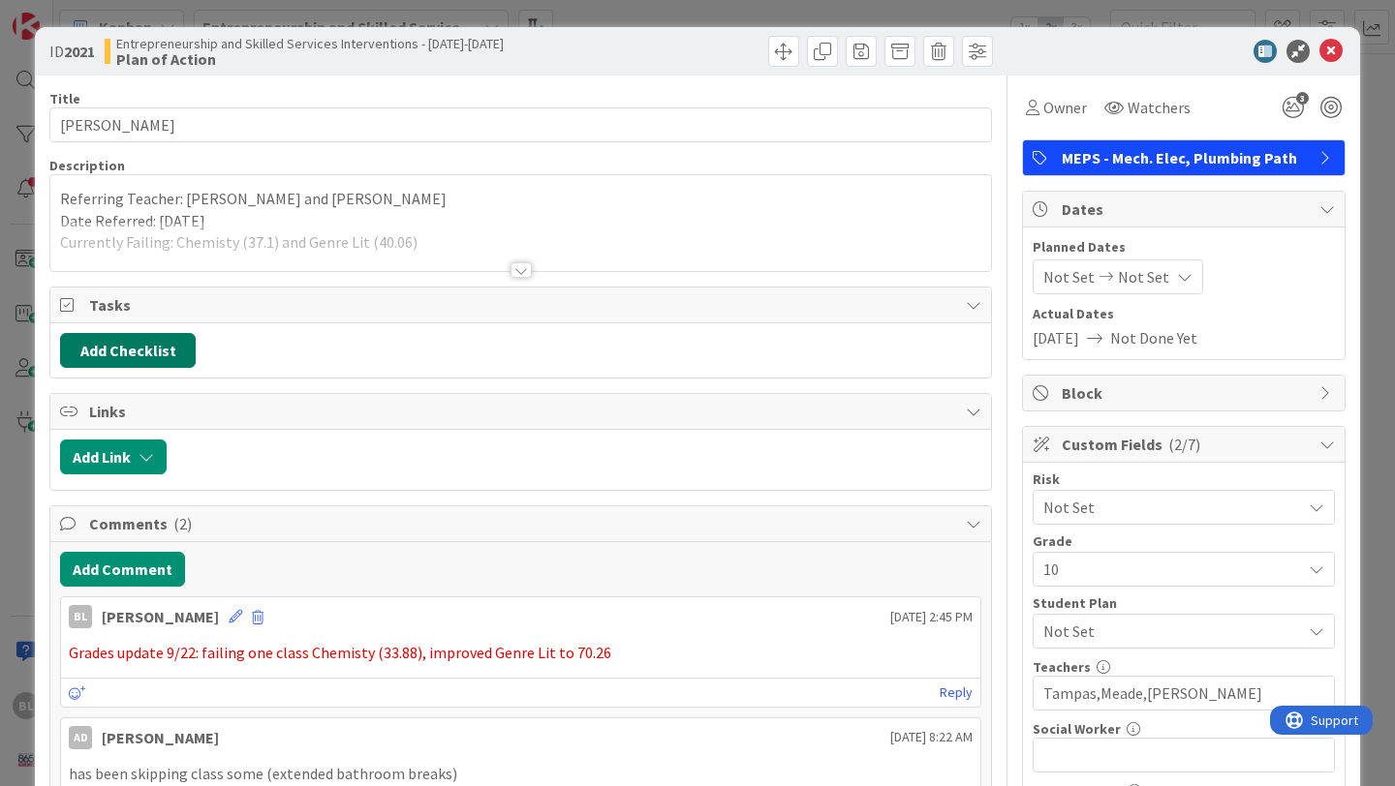
click at [147, 353] on button "Add Checklist" at bounding box center [128, 350] width 136 height 35
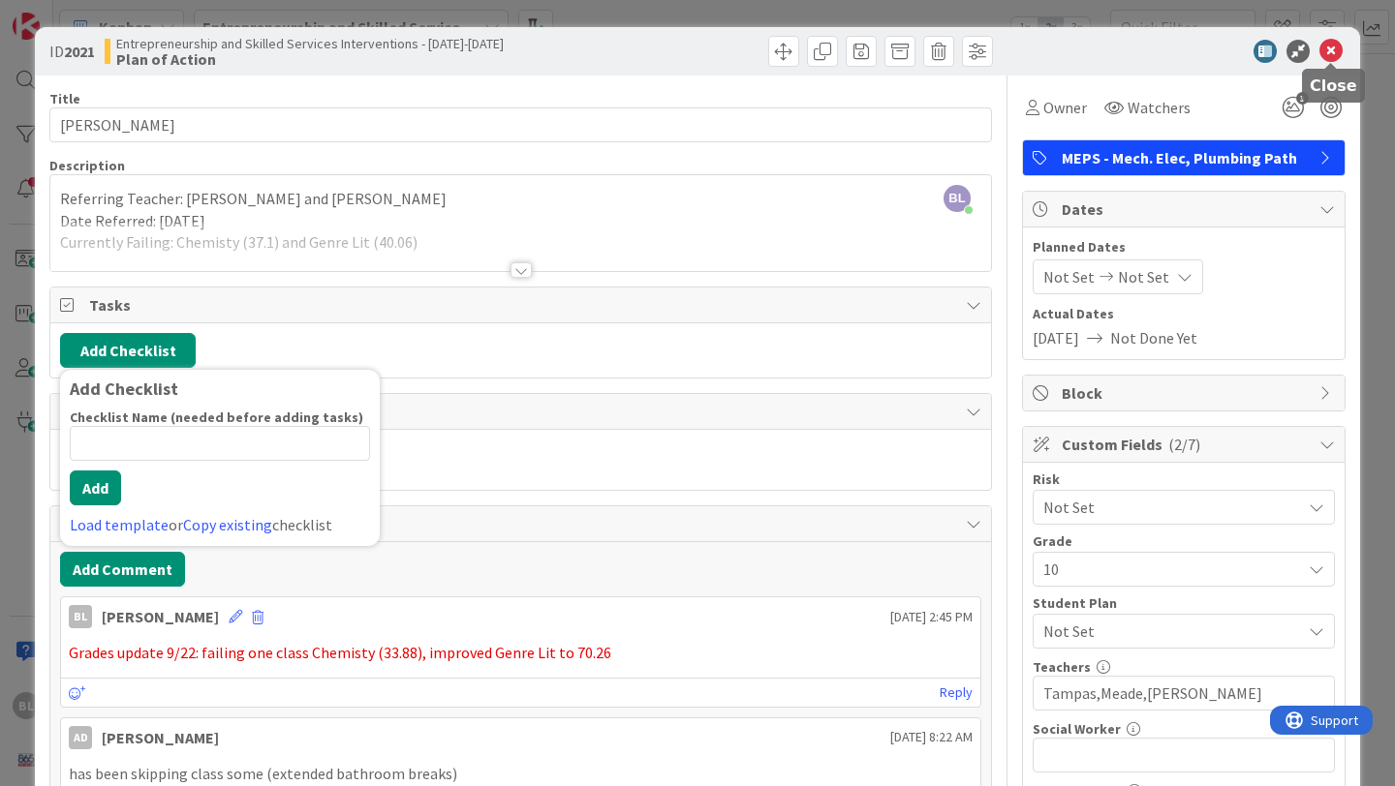
click at [1332, 48] on icon at bounding box center [1330, 51] width 23 height 23
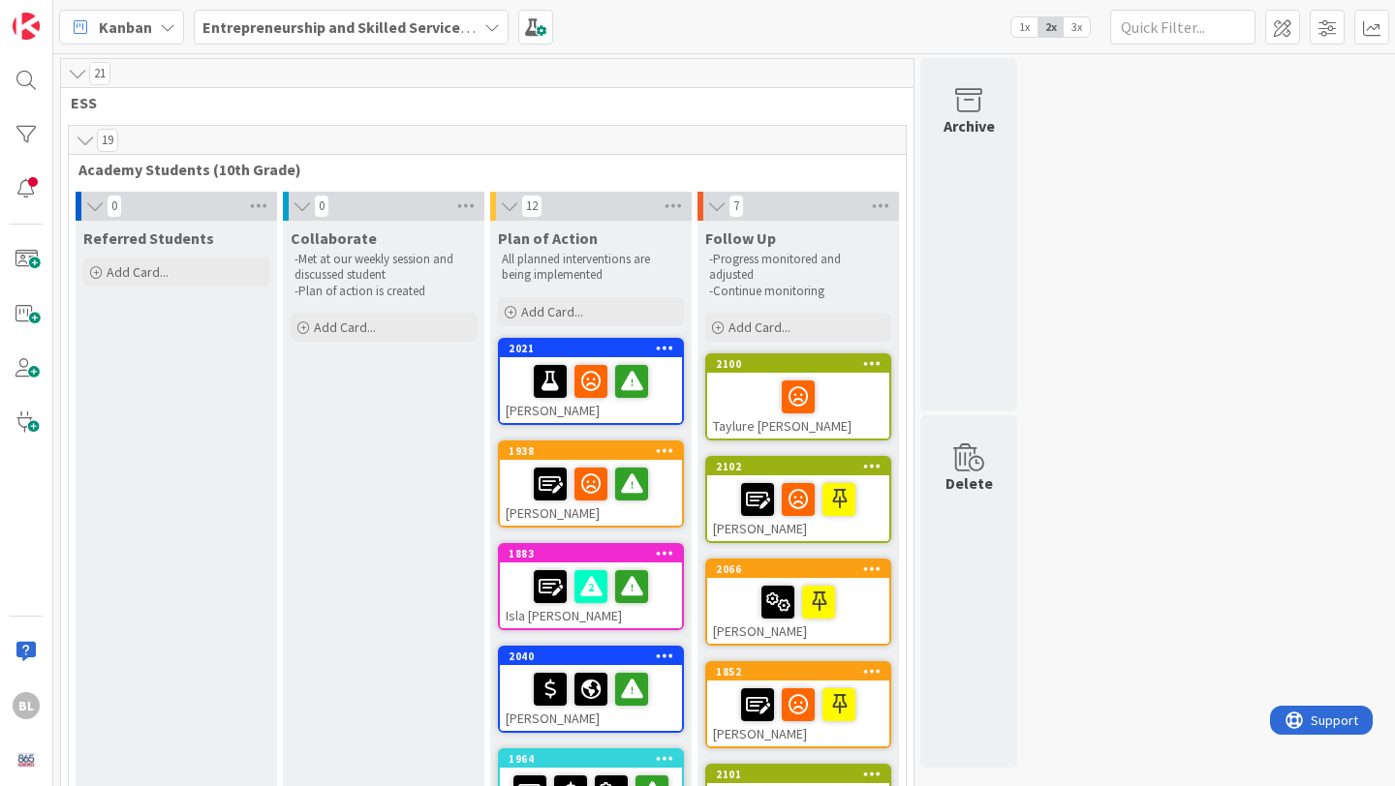
click at [494, 30] on icon at bounding box center [491, 26] width 15 height 15
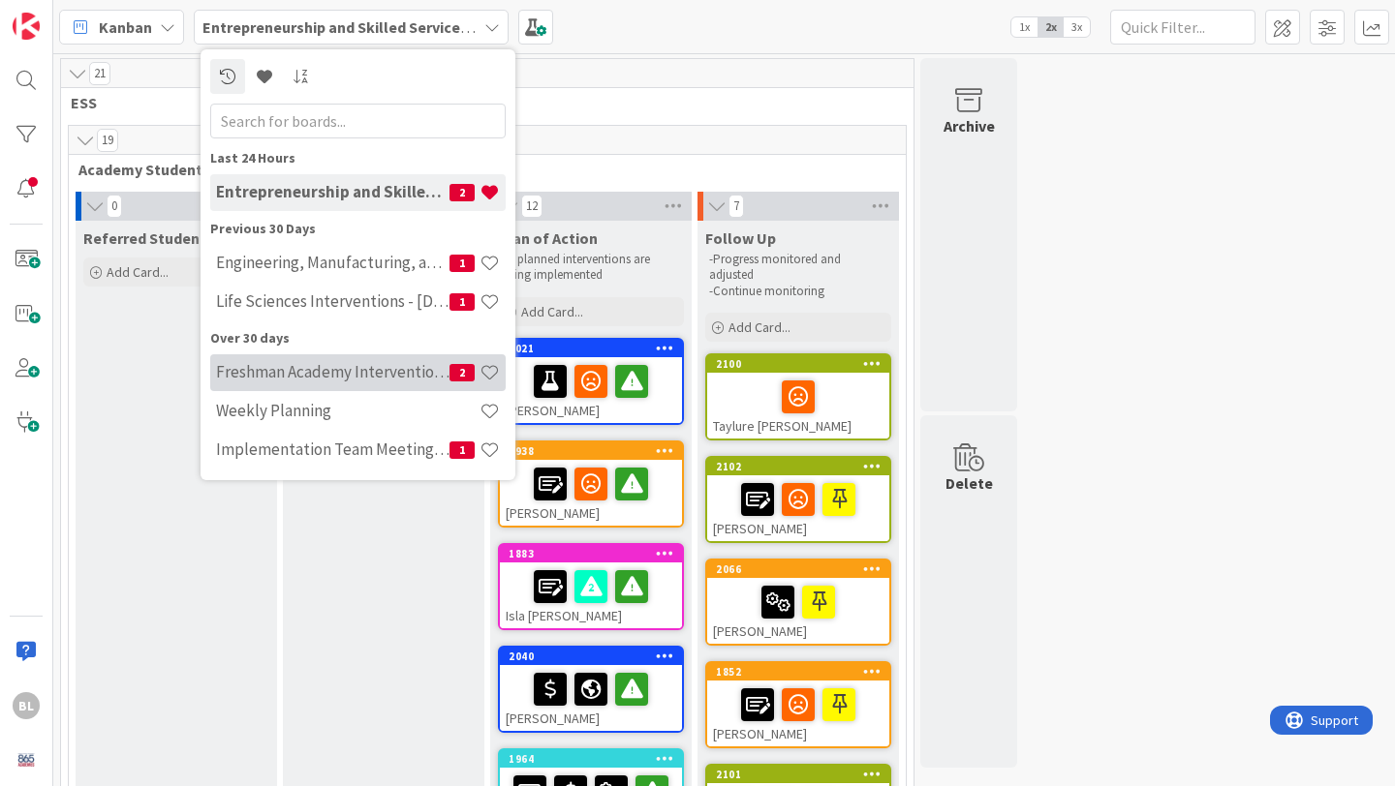
click at [330, 371] on h4 "Freshman Academy Intervention - [DATE]-[DATE]" at bounding box center [332, 371] width 233 height 19
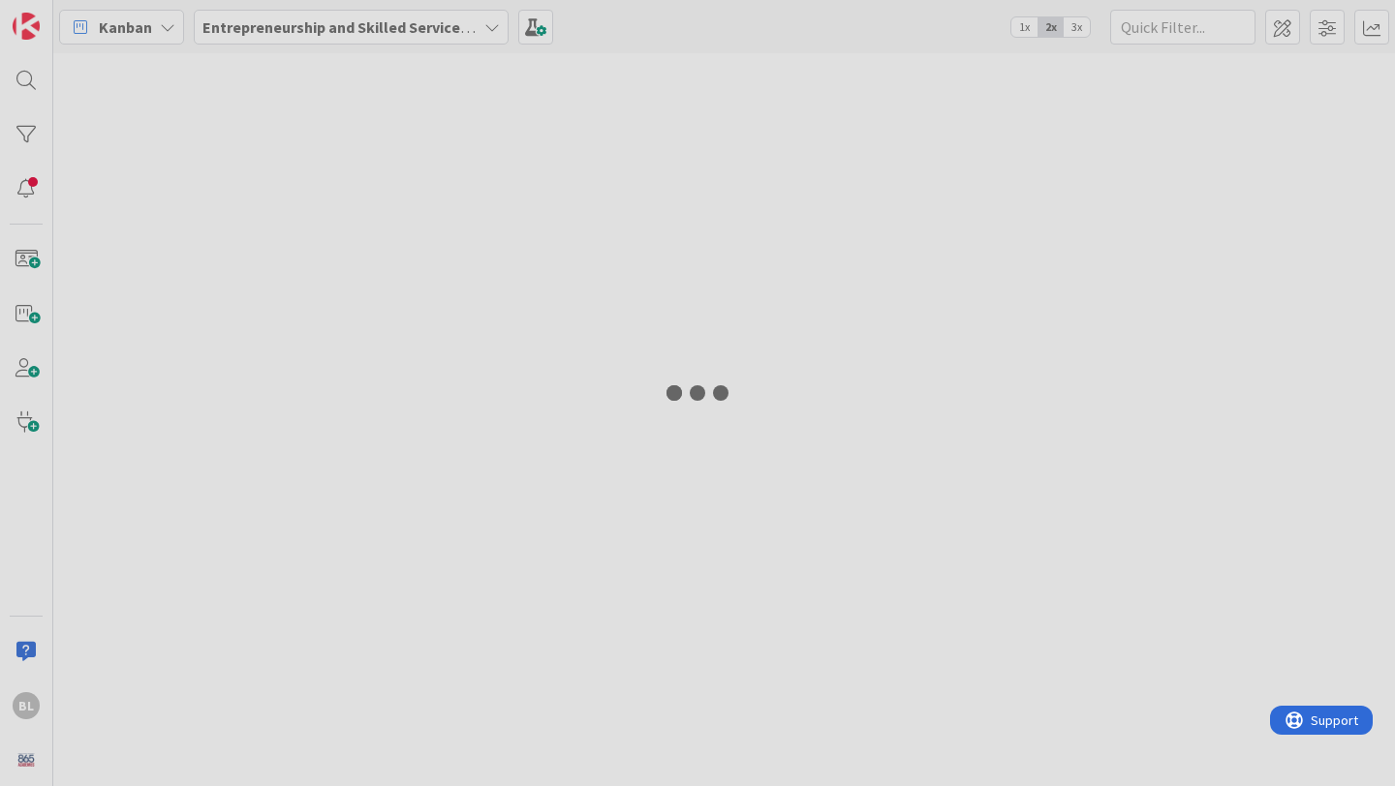
click at [330, 371] on div at bounding box center [697, 393] width 1395 height 786
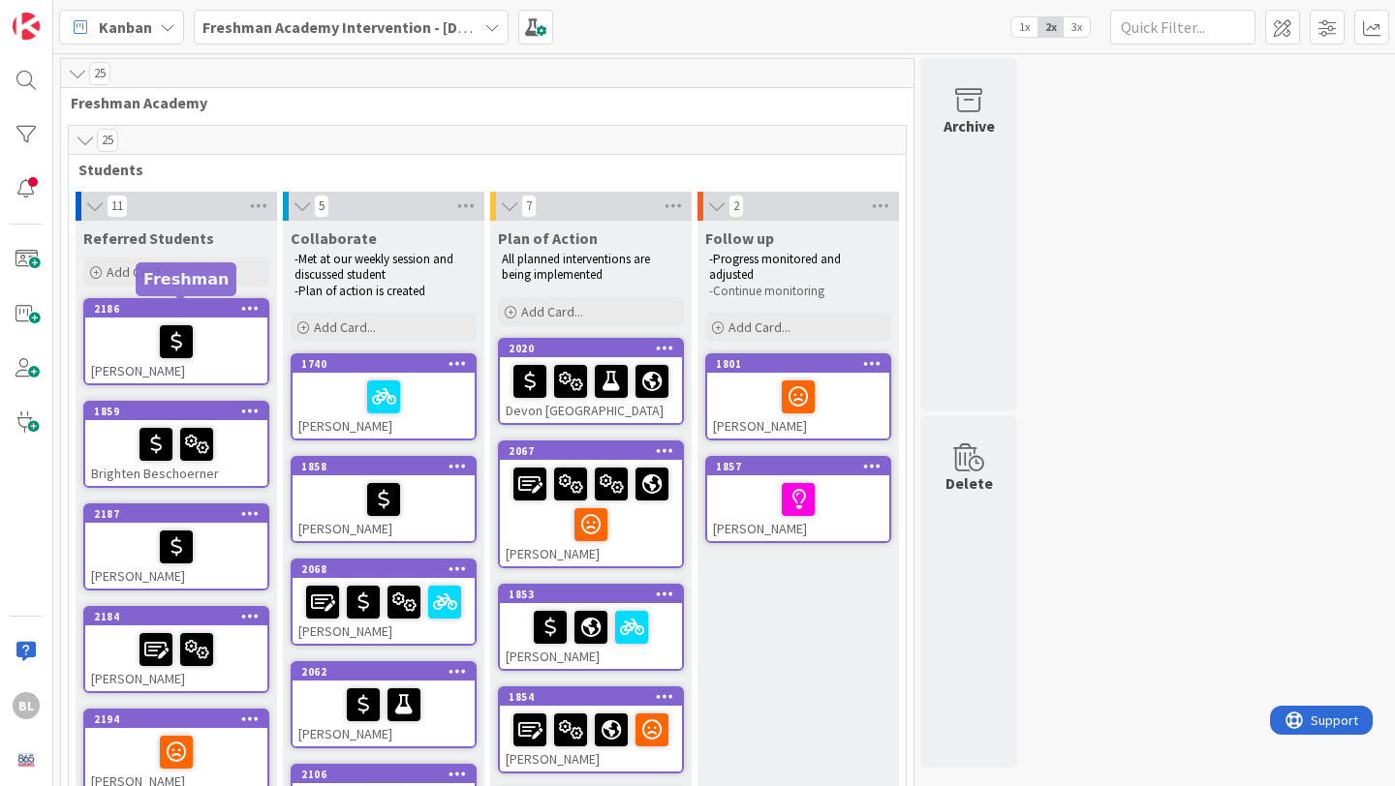
click at [208, 306] on div "2186" at bounding box center [180, 309] width 173 height 14
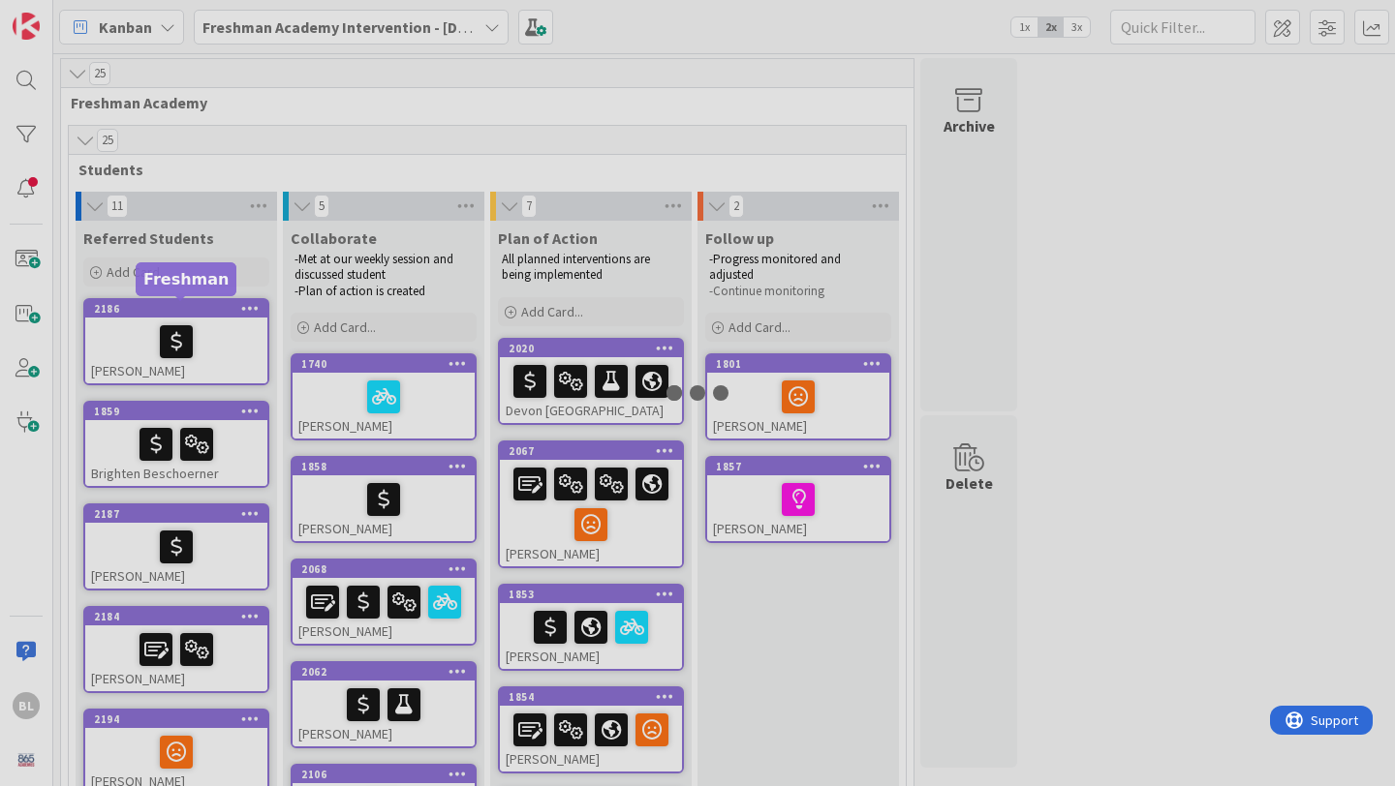
click at [208, 306] on div at bounding box center [697, 393] width 1395 height 786
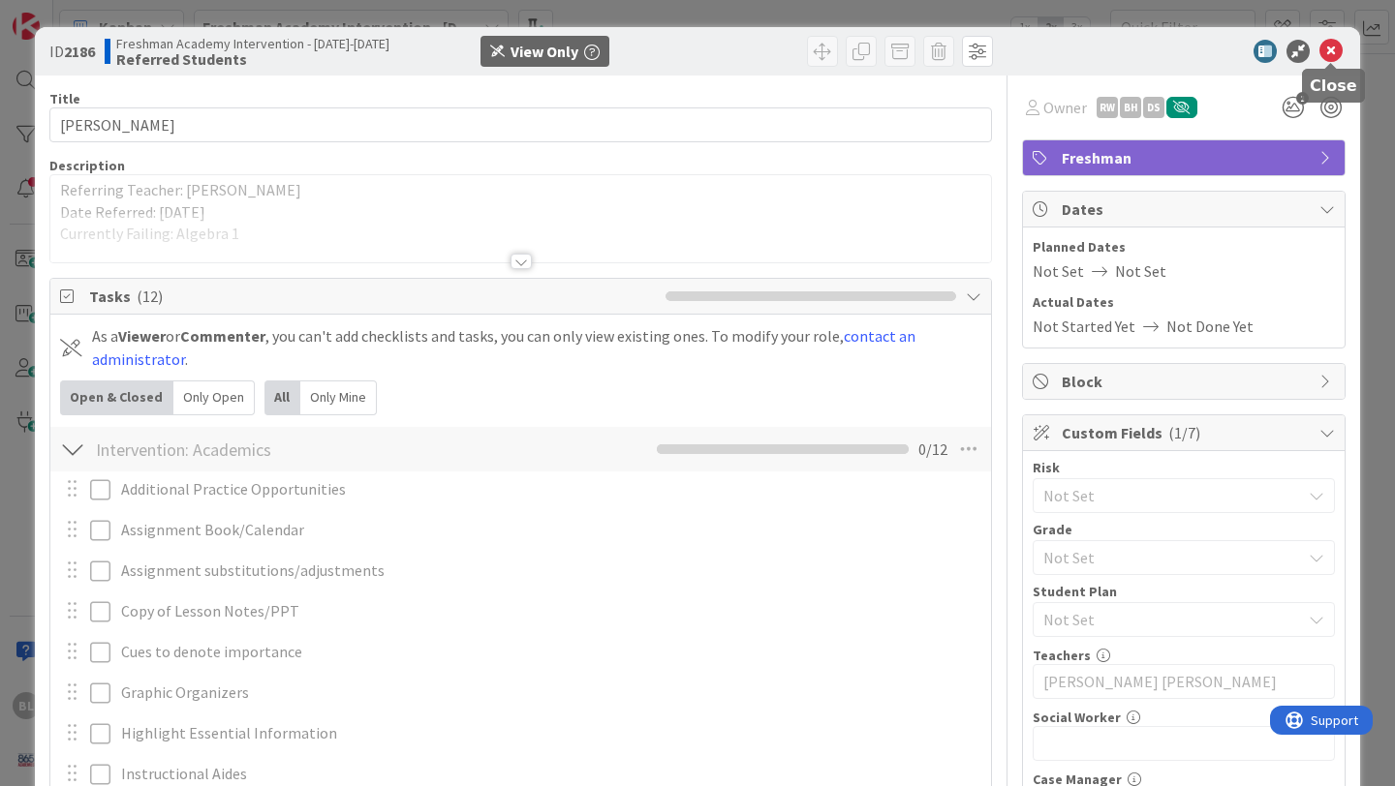
click at [1324, 50] on icon at bounding box center [1330, 51] width 23 height 23
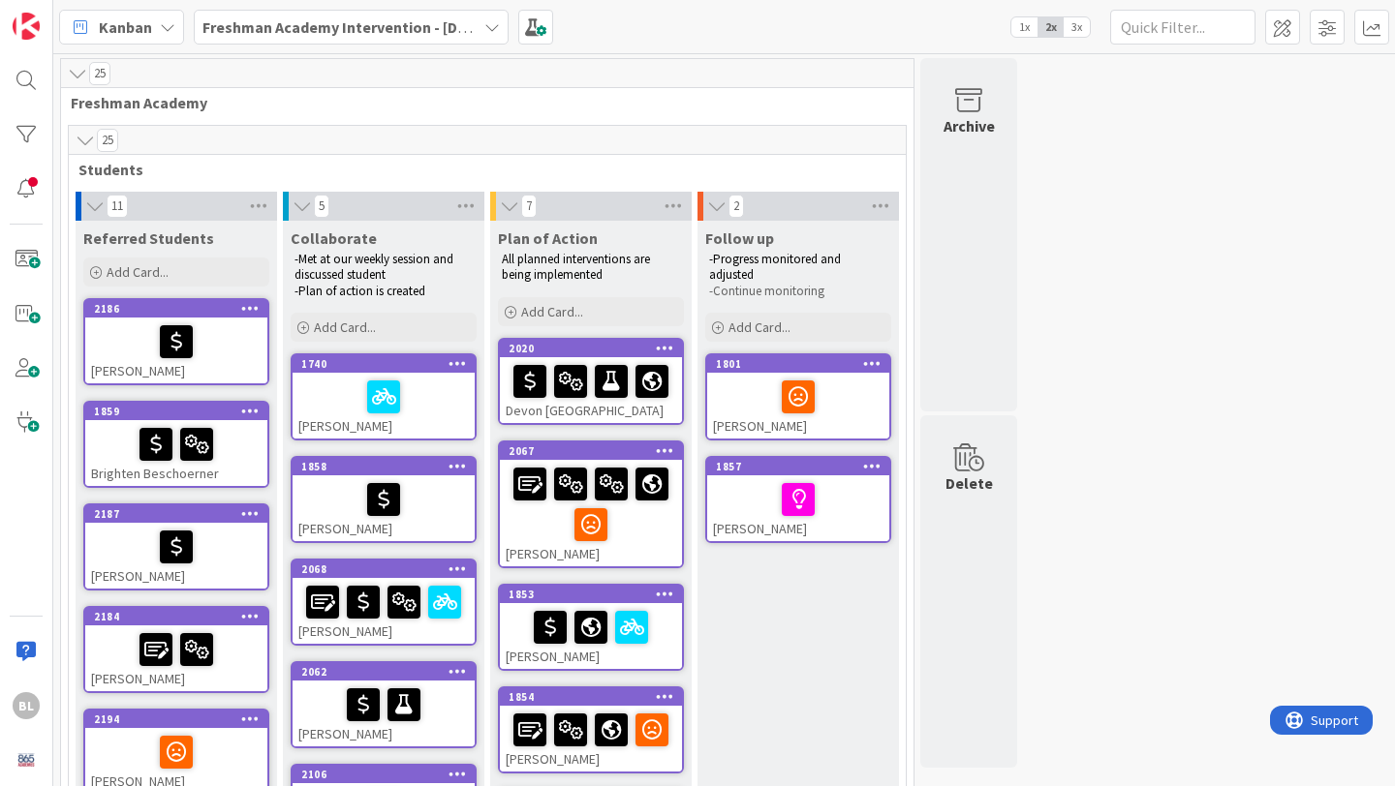
click at [488, 33] on icon at bounding box center [491, 26] width 15 height 15
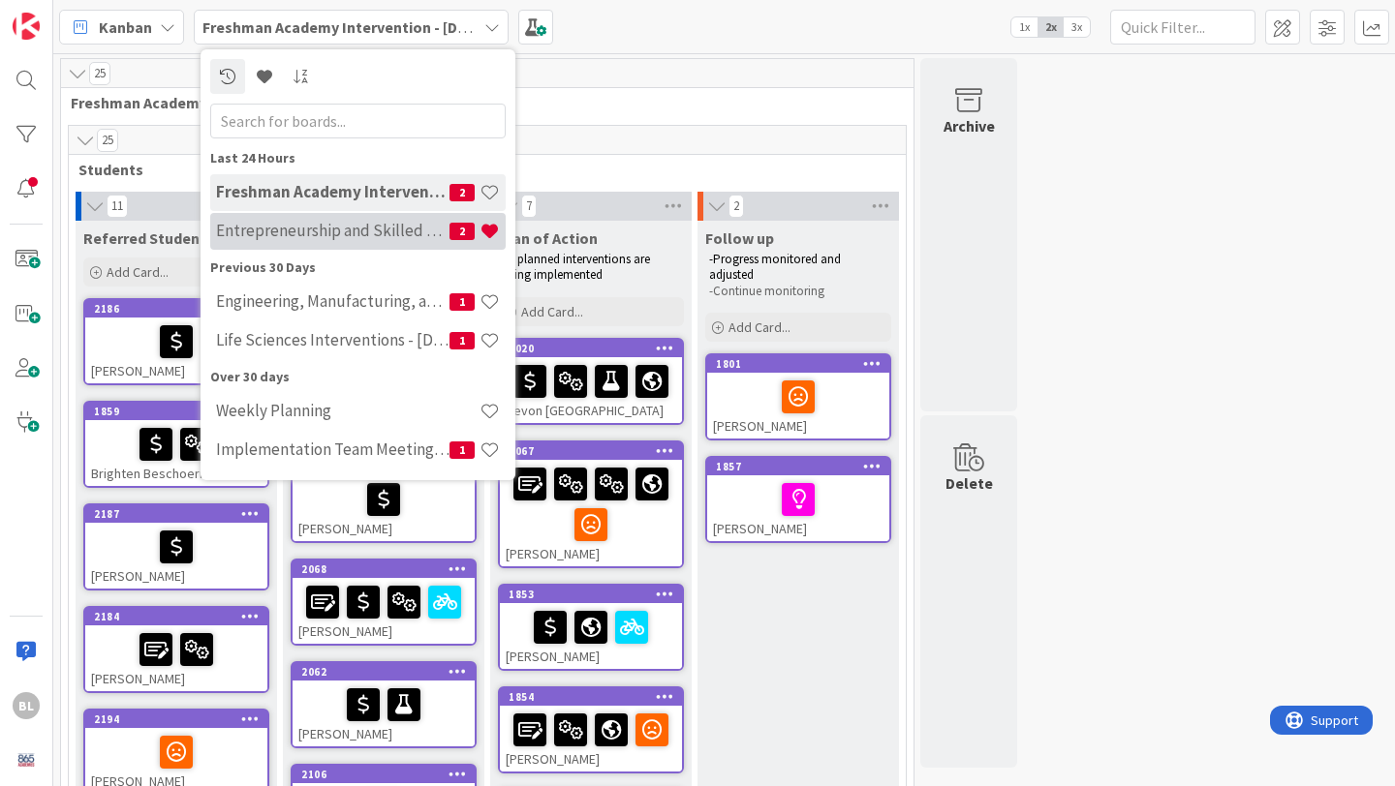
click at [351, 221] on h4 "Entrepreneurship and Skilled Services Interventions - [DATE]-[DATE]" at bounding box center [332, 230] width 233 height 19
